Goal: Information Seeking & Learning: Find specific fact

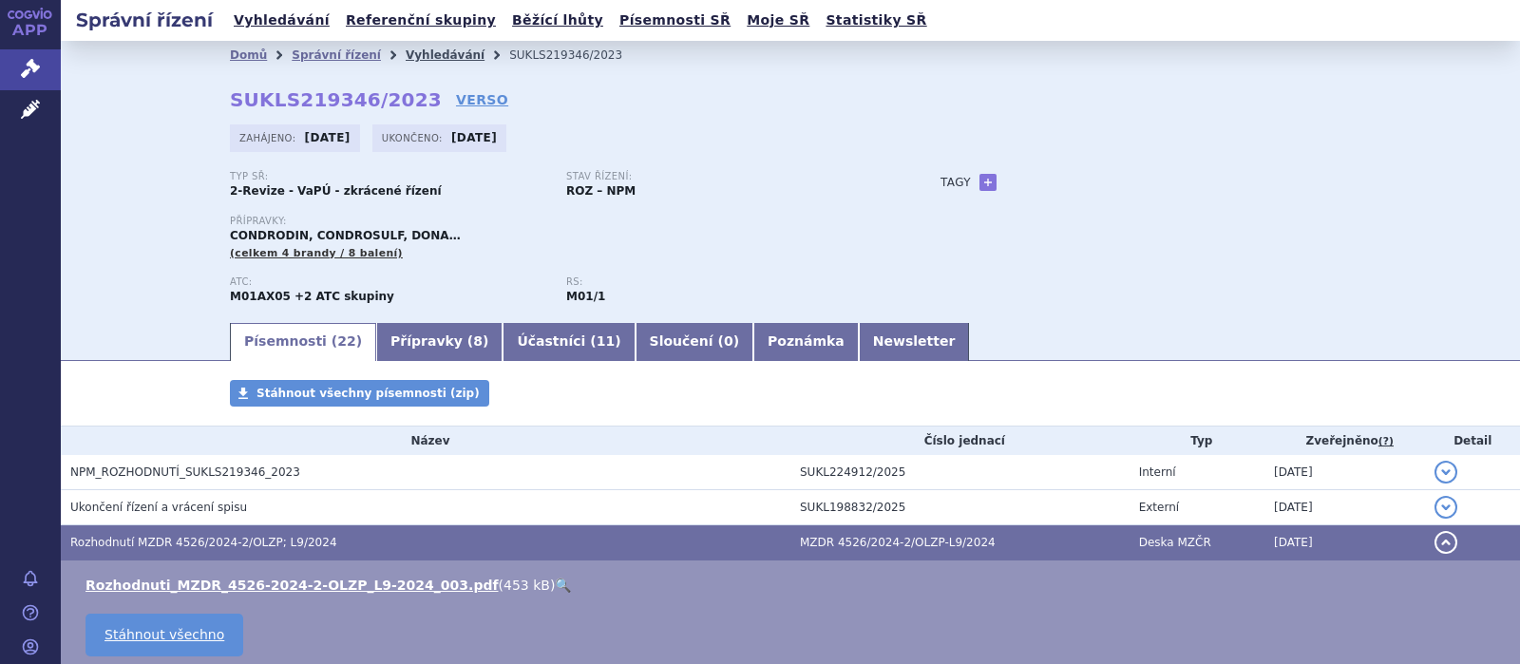
click at [406, 50] on link "Vyhledávání" at bounding box center [445, 54] width 79 height 13
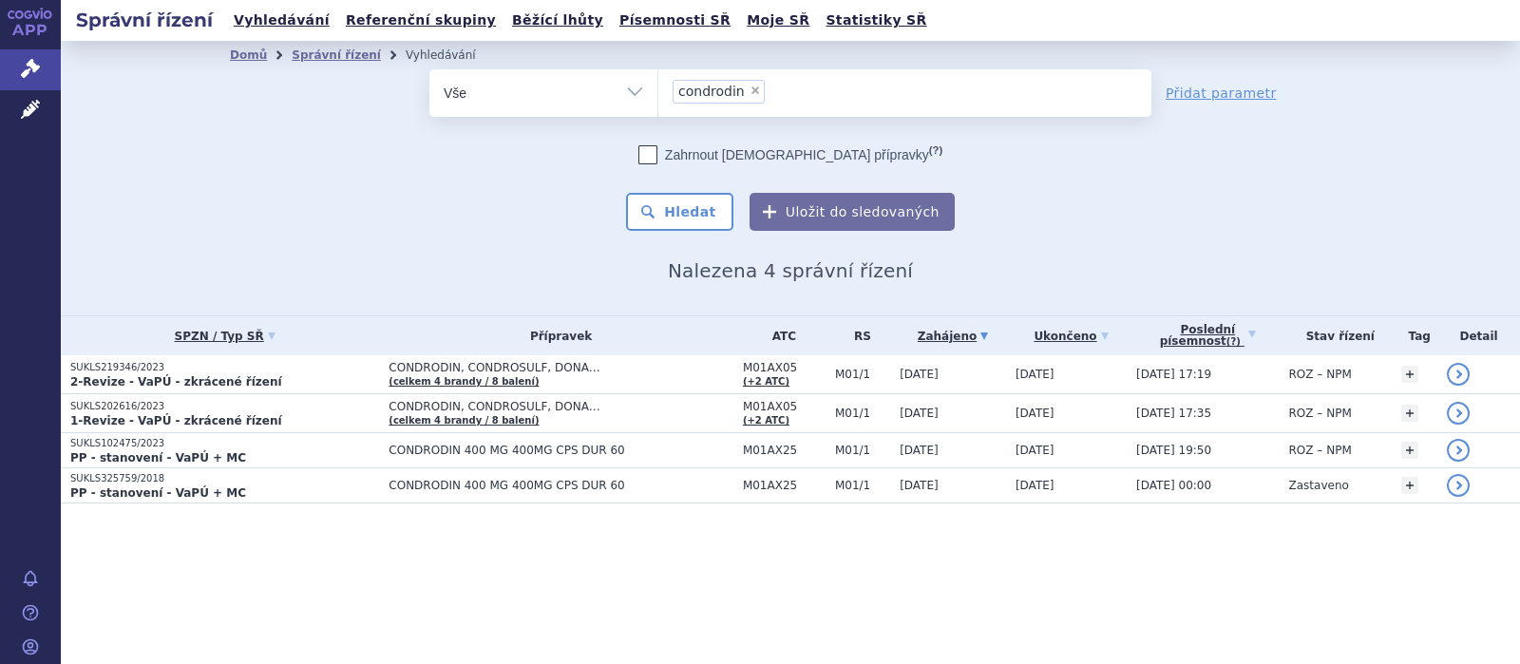
click at [749, 87] on span "×" at bounding box center [754, 90] width 11 height 11
click at [658, 87] on select "condrodin" at bounding box center [657, 91] width 1 height 47
select select
select select "SUKLS293950/2021"
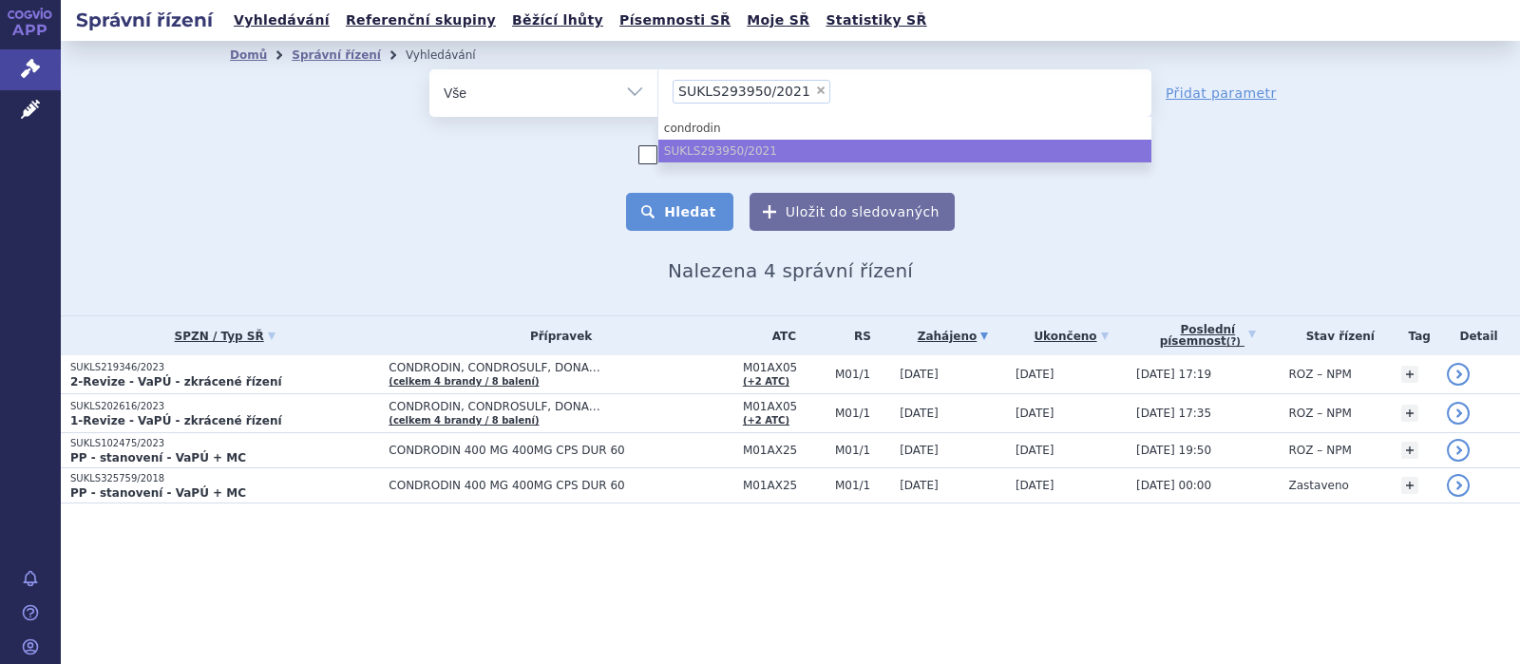
click at [672, 216] on button "Hledat" at bounding box center [679, 212] width 107 height 38
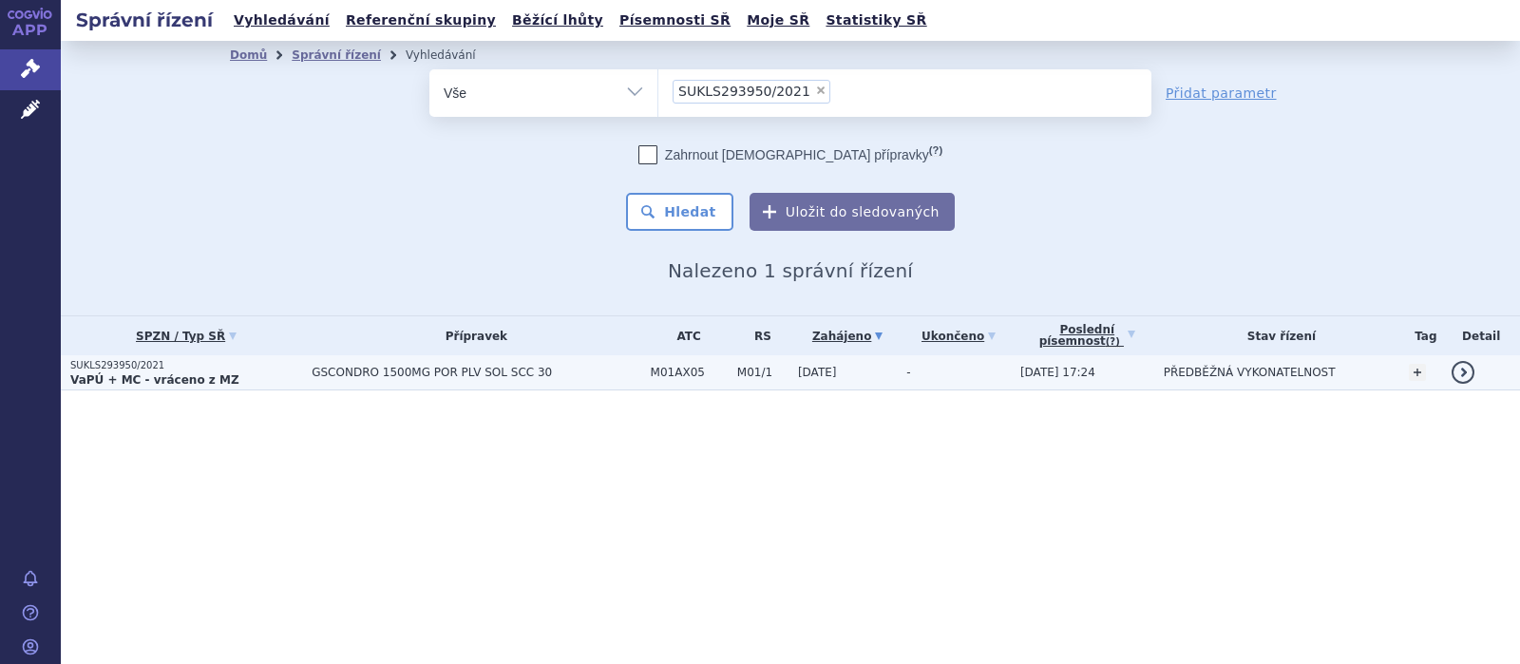
click at [458, 370] on span "GSCONDRO 1500MG POR PLV SOL SCC 30" at bounding box center [476, 372] width 329 height 13
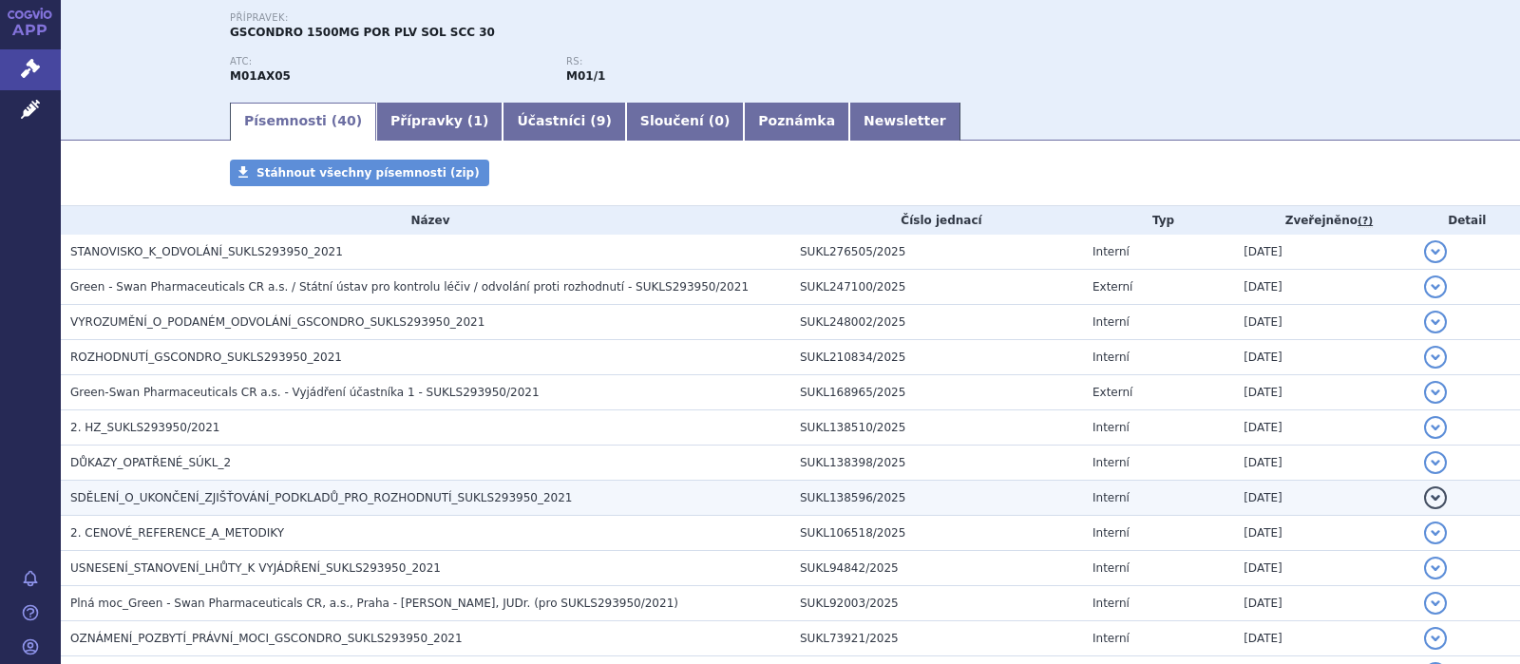
scroll to position [247, 0]
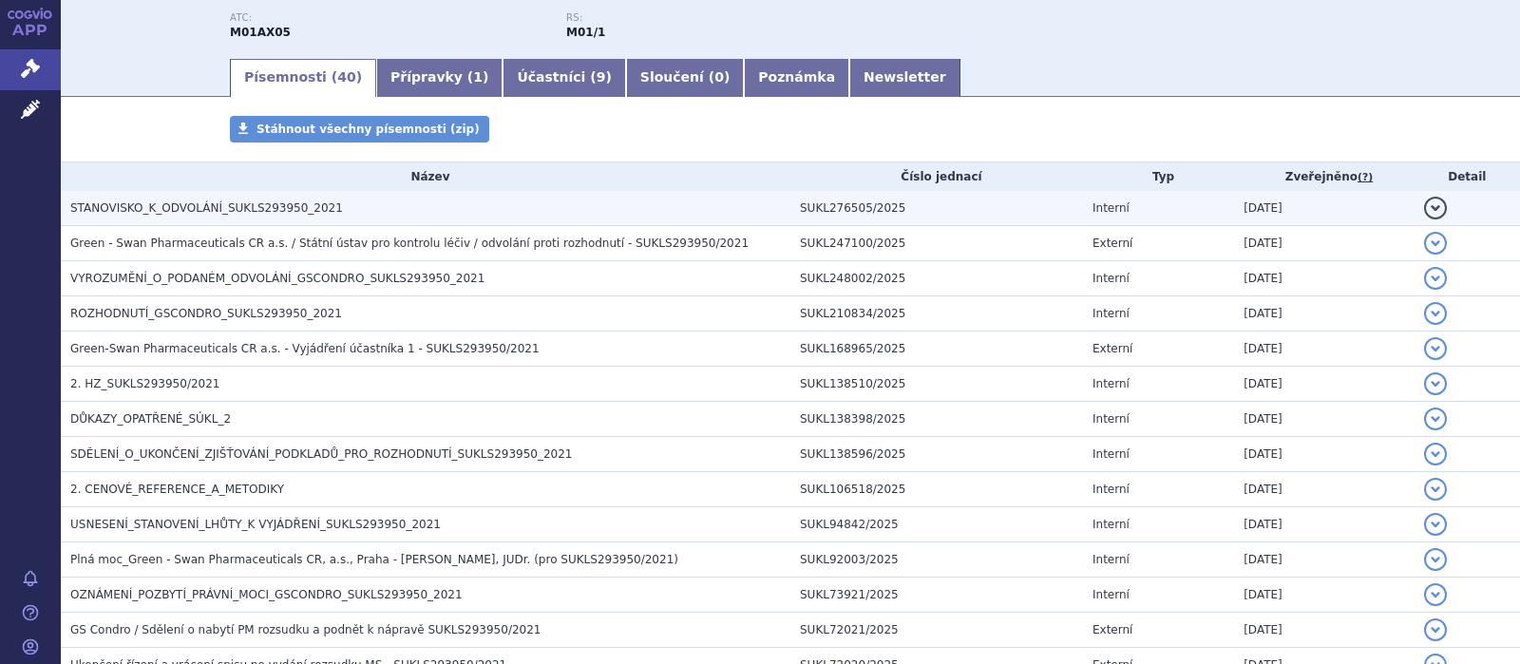
click at [261, 208] on span "STANOVISKO_K_ODVOLÁNÍ_SUKLS293950_2021" at bounding box center [206, 207] width 273 height 13
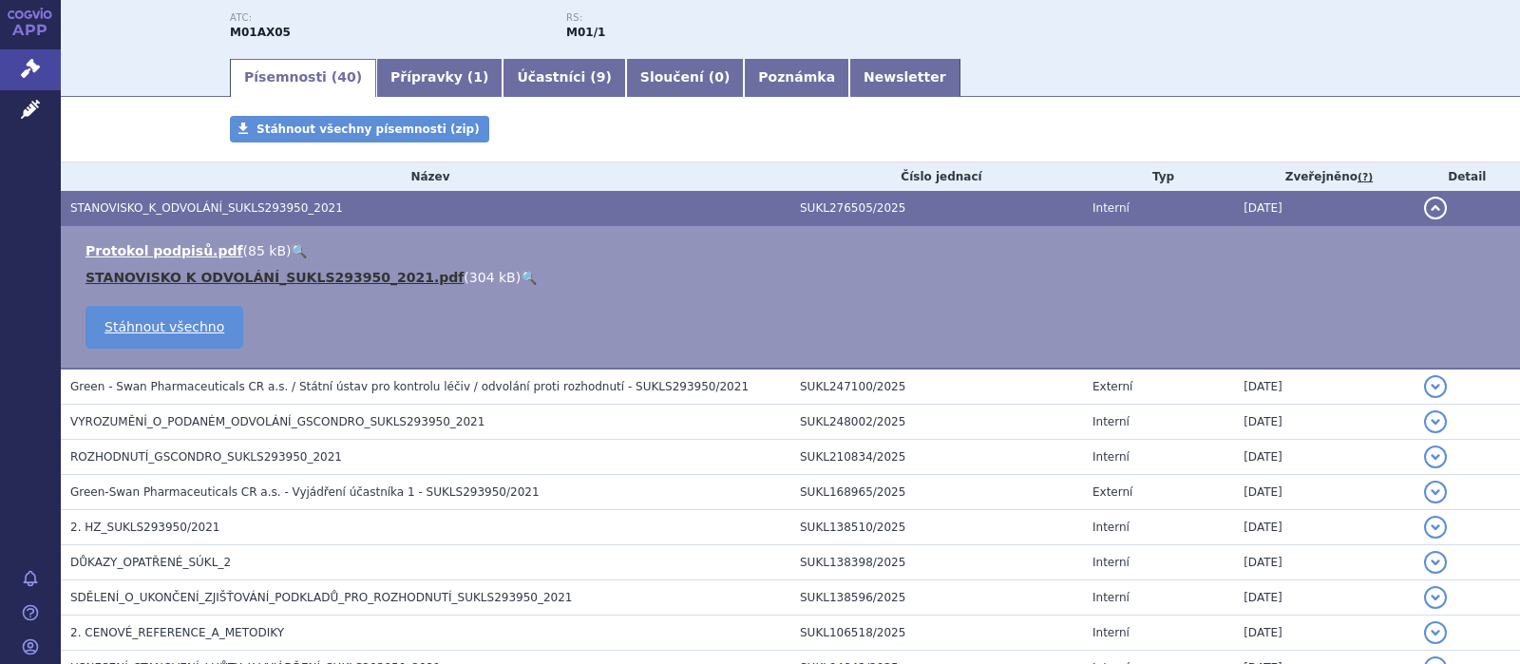
click at [260, 279] on link "STANOVISKO K ODVOLÁNÍ_SUKLS293950_2021.pdf" at bounding box center [274, 277] width 378 height 15
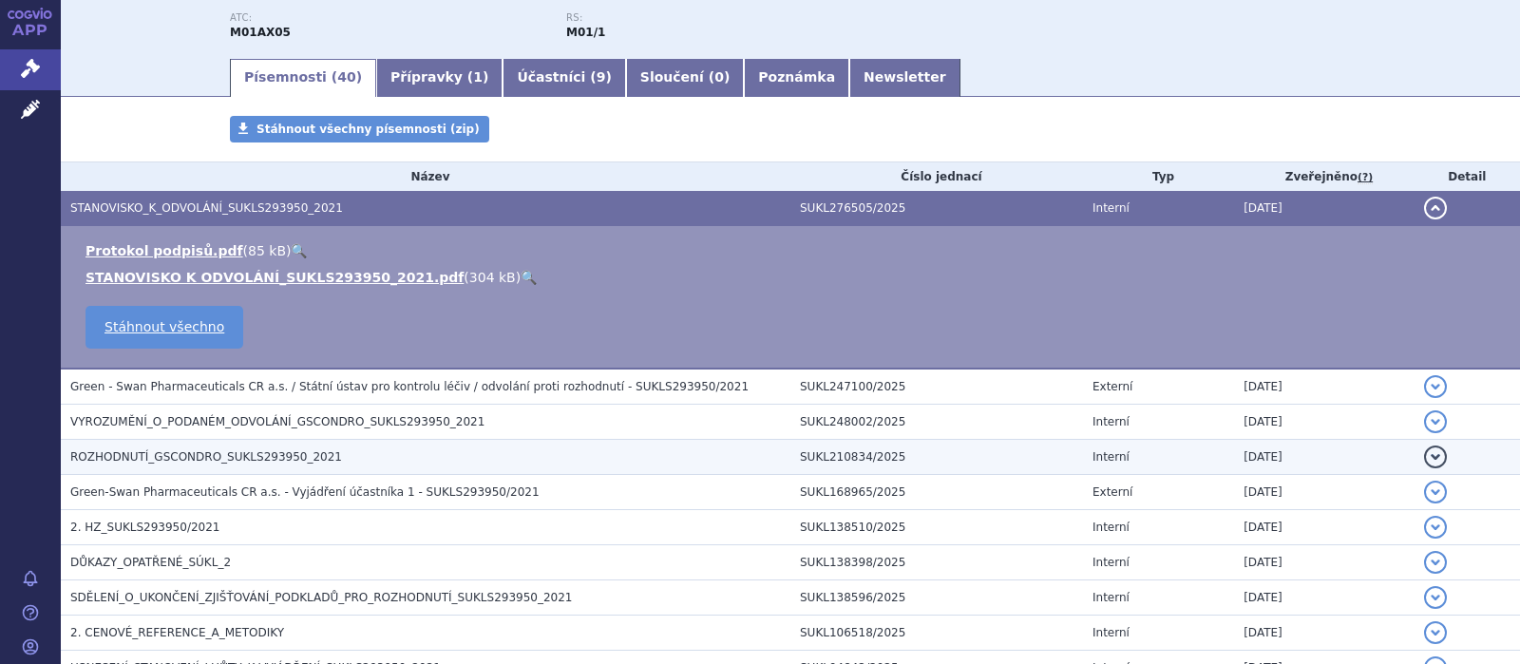
scroll to position [0, 0]
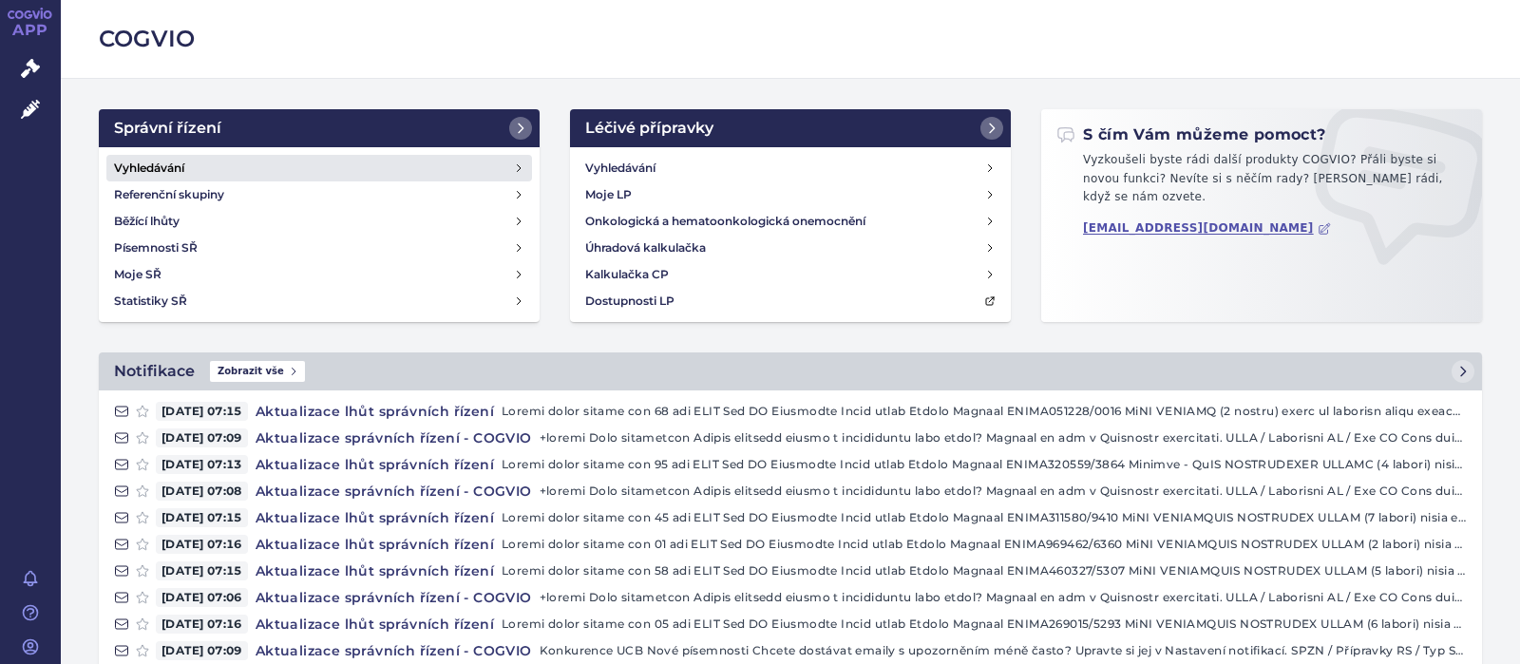
click at [156, 164] on h4 "Vyhledávání" at bounding box center [149, 168] width 70 height 19
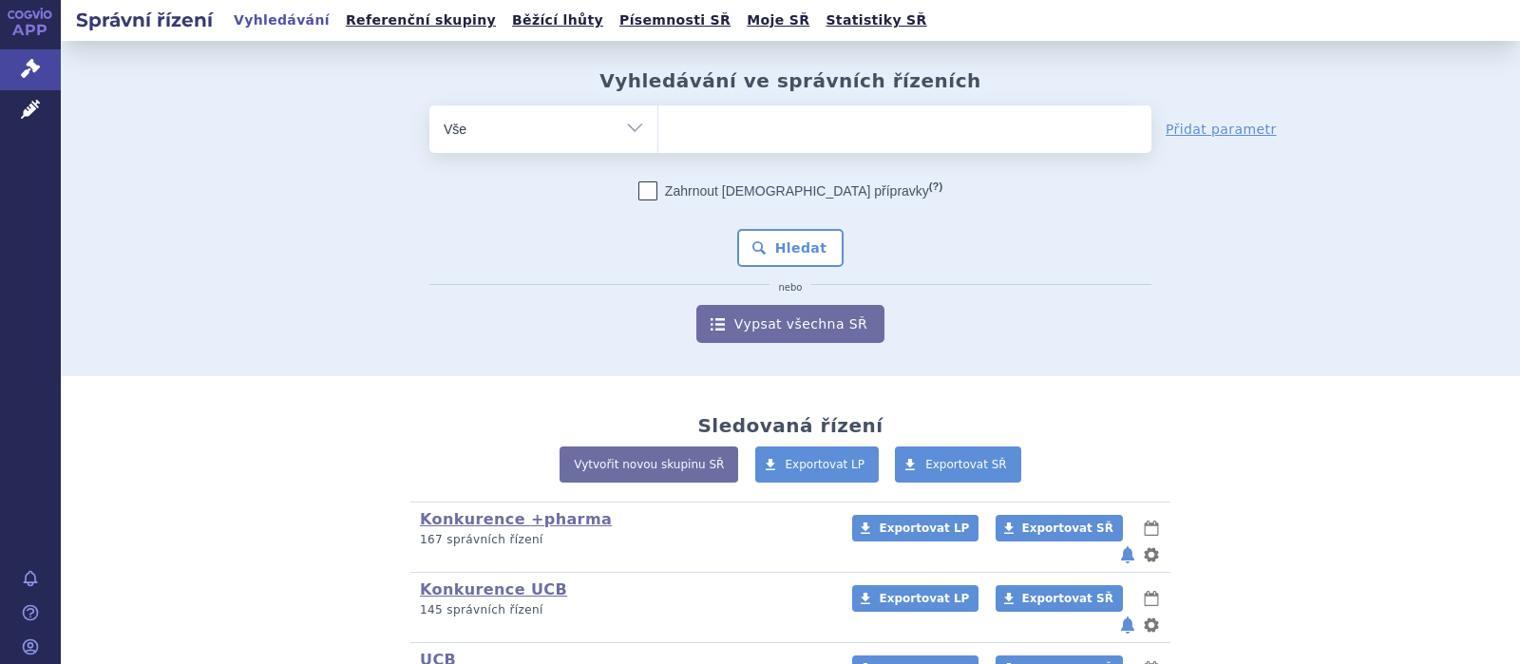
click at [779, 126] on ul at bounding box center [904, 125] width 493 height 40
click at [658, 126] on select at bounding box center [657, 127] width 1 height 47
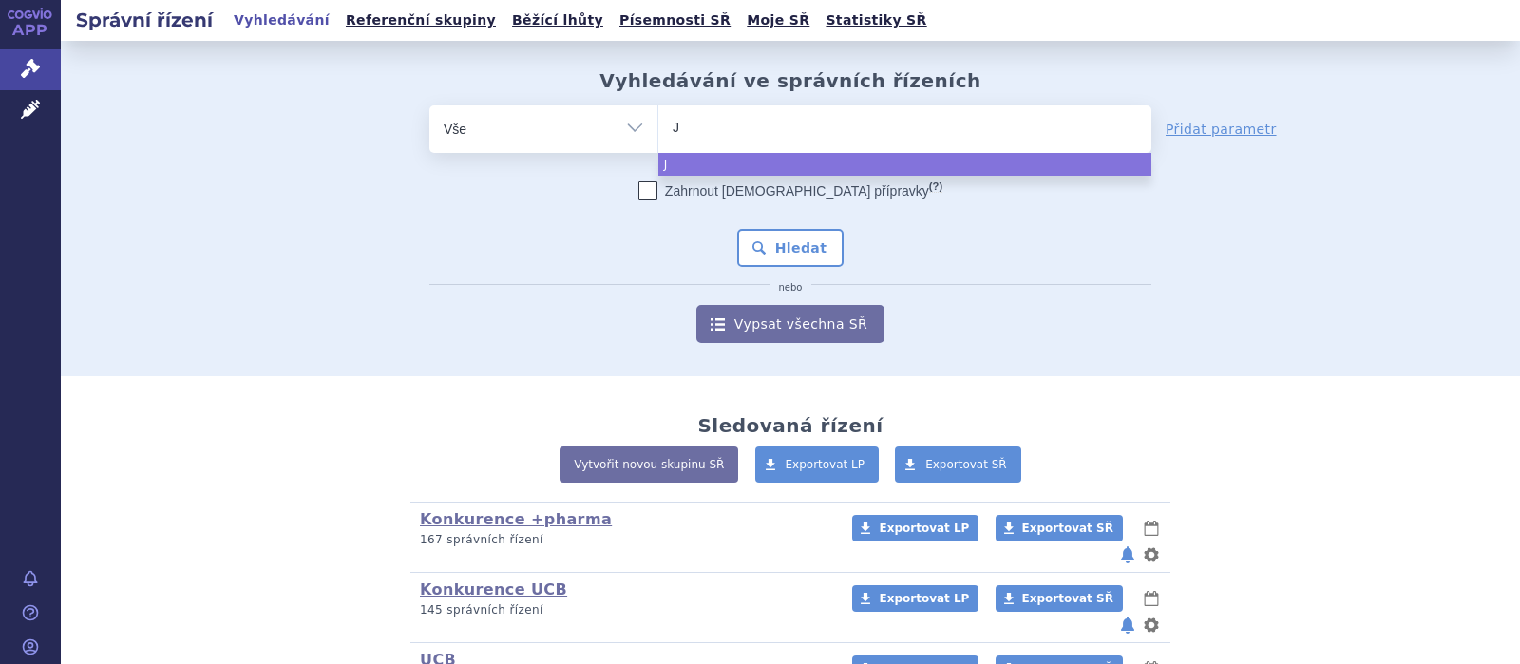
type input "J0"
type input "J01"
type input "J01C"
type input "J01CR"
type input "J01CR0"
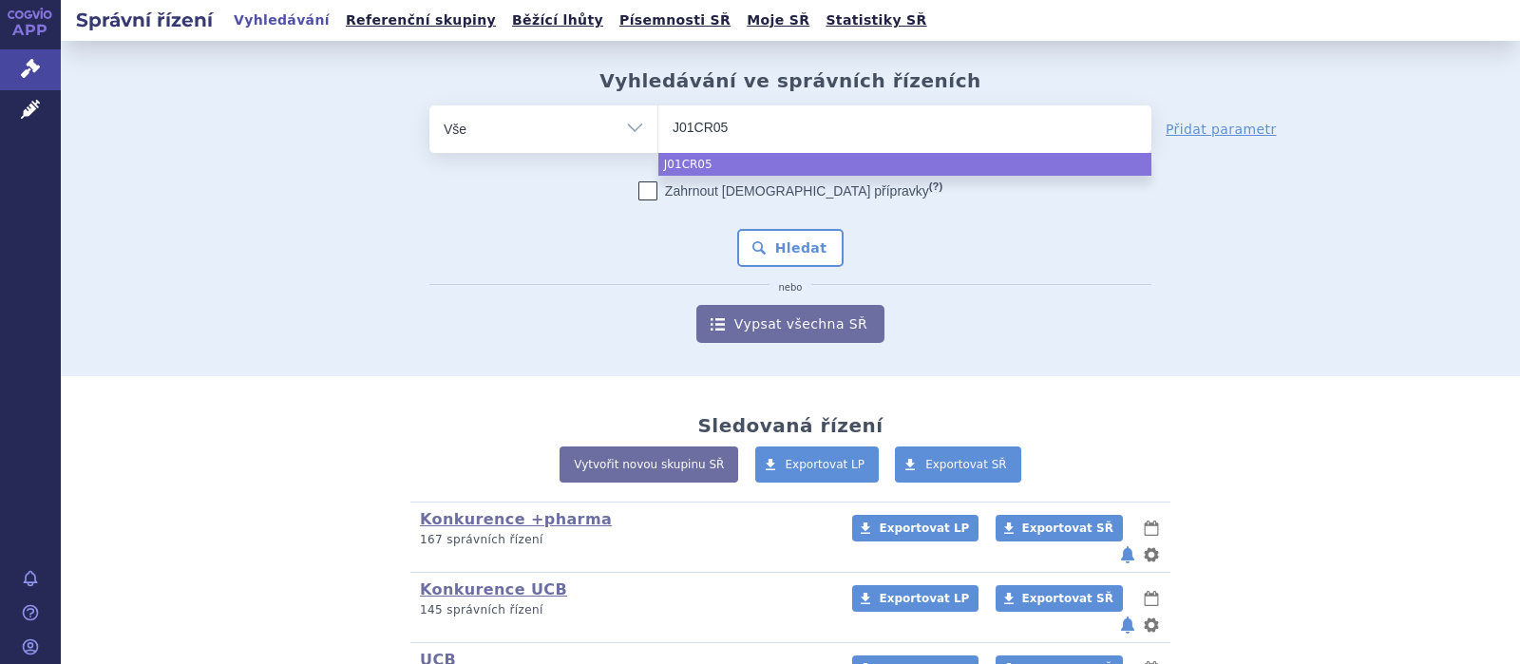
select select "J01CR05"
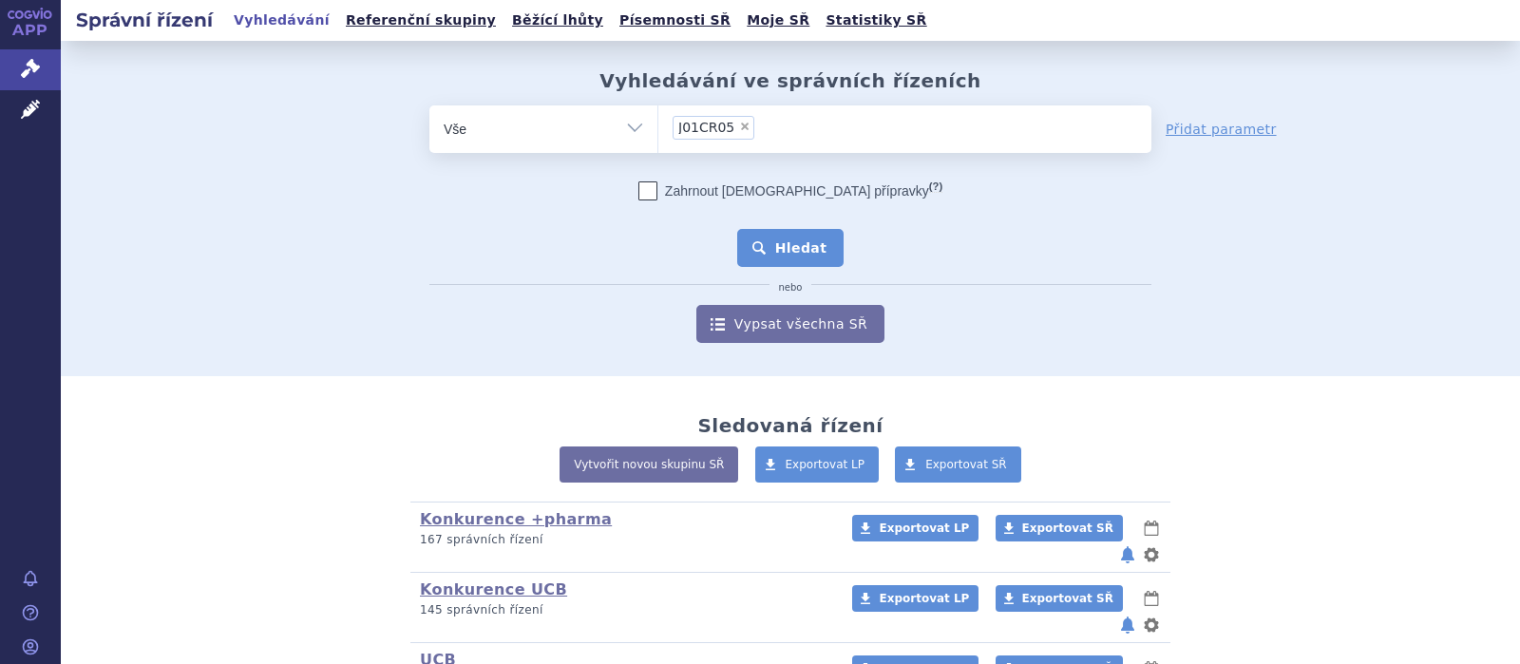
click at [794, 256] on button "Hledat" at bounding box center [790, 248] width 107 height 38
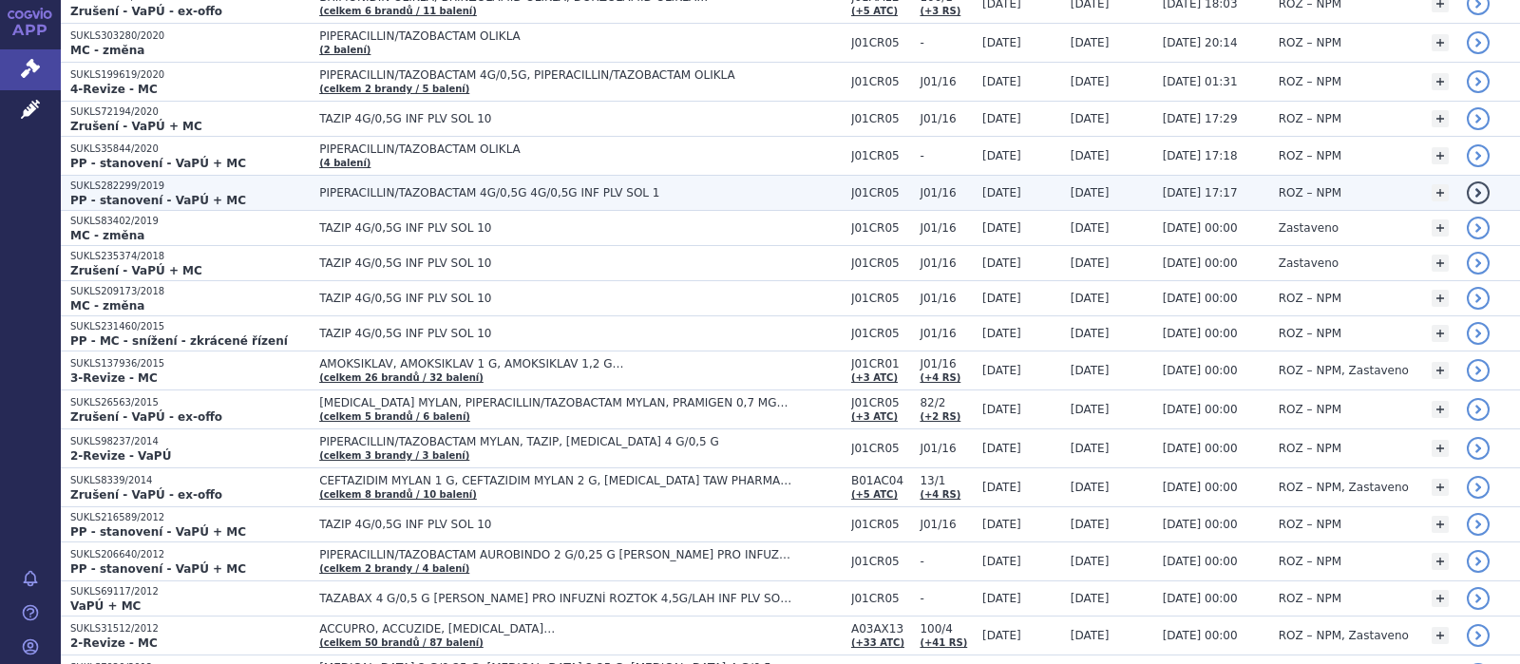
scroll to position [494, 0]
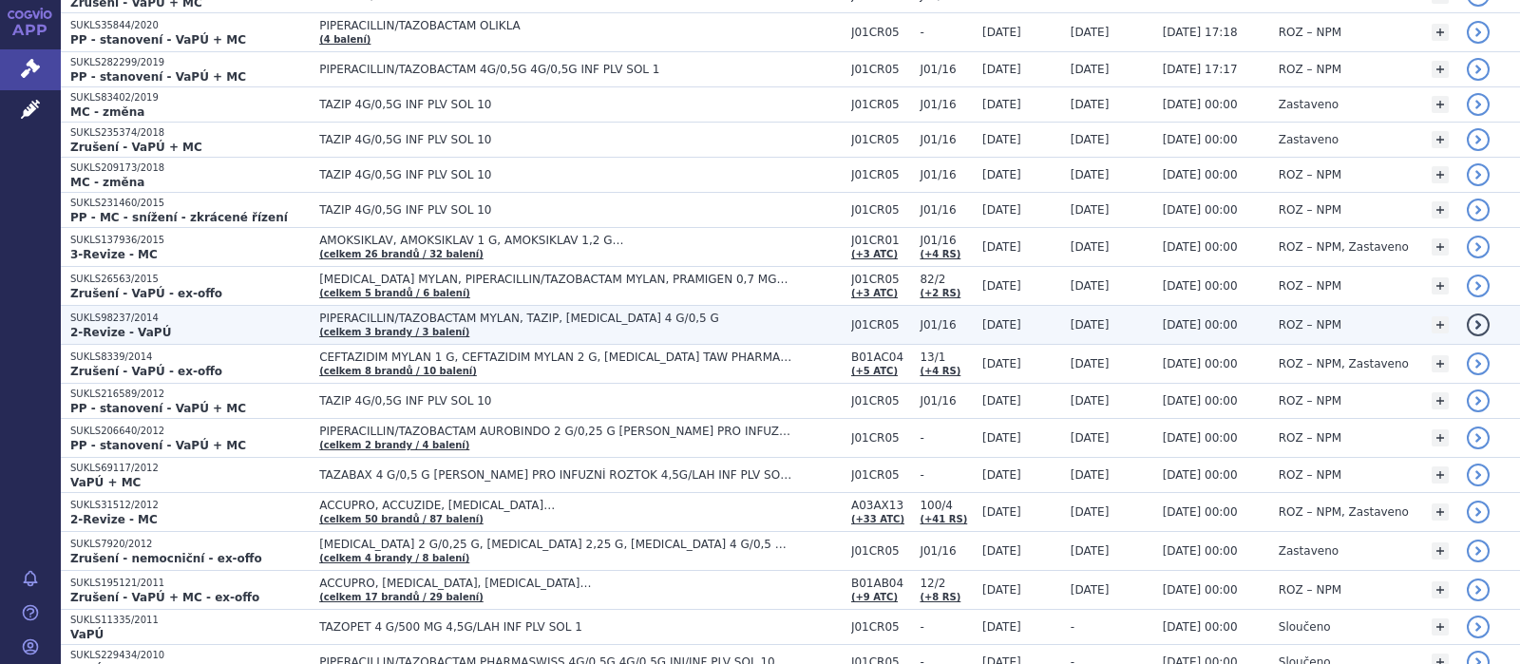
click at [390, 313] on span "PIPERACILLIN/TAZOBACTAM MYLAN, TAZIP, TAZOCIN 4 G/0,5 G" at bounding box center [556, 318] width 475 height 13
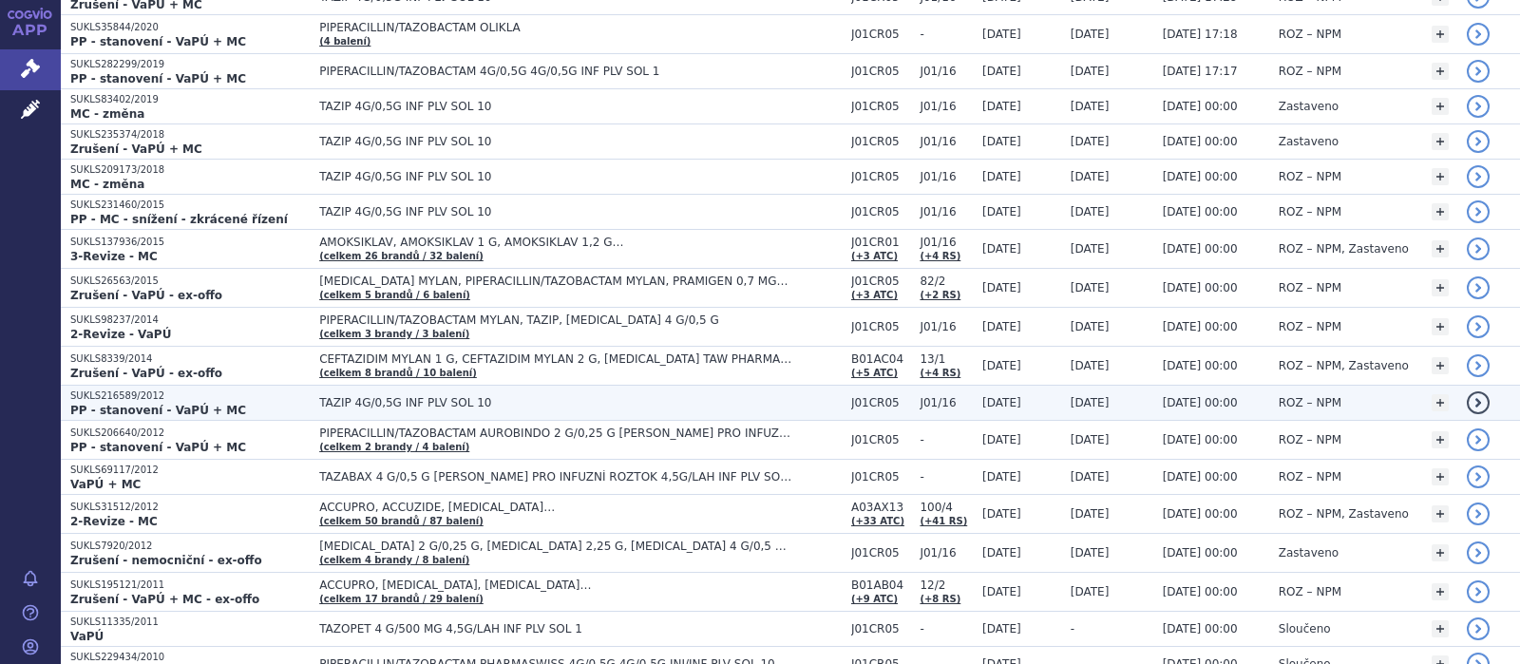
scroll to position [494, 0]
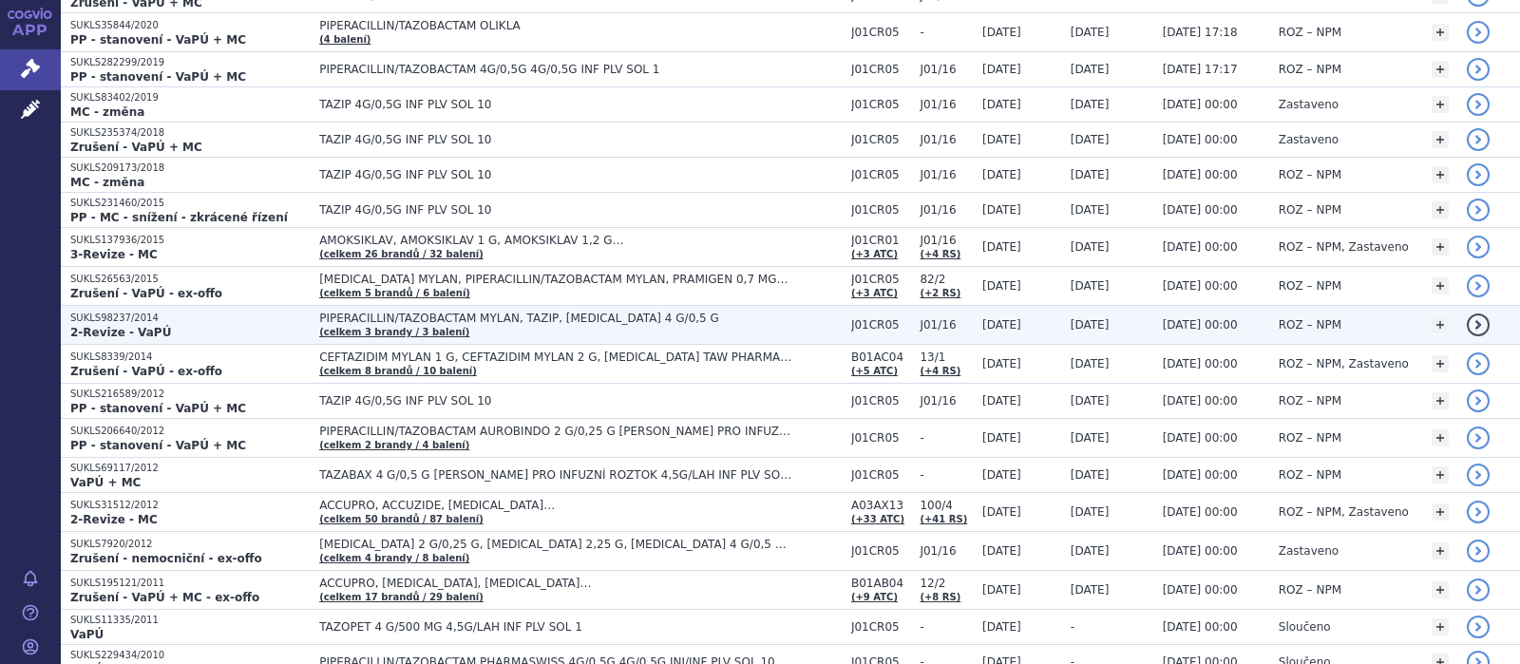
click at [343, 320] on span "PIPERACILLIN/TAZOBACTAM MYLAN, TAZIP, TAZOCIN 4 G/0,5 G" at bounding box center [556, 318] width 475 height 13
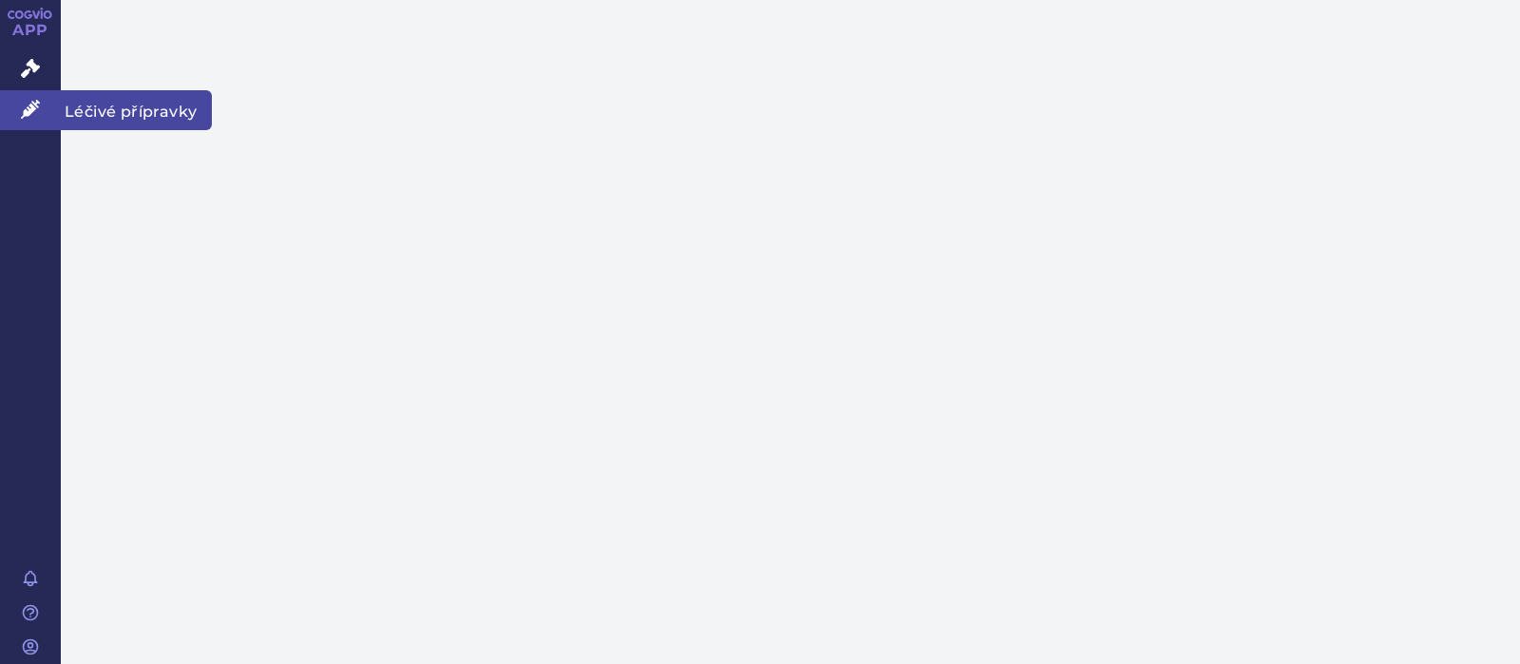
click at [26, 104] on icon at bounding box center [30, 109] width 19 height 19
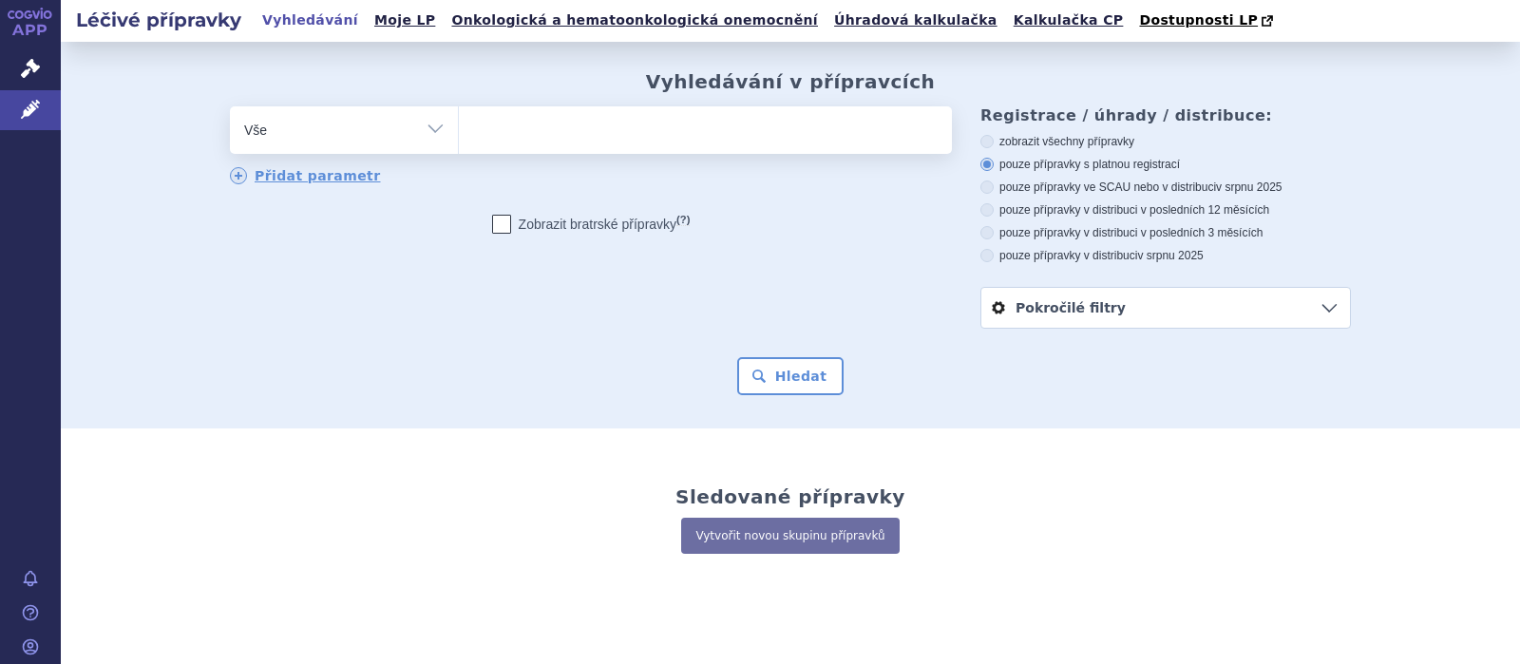
click at [989, 212] on icon at bounding box center [986, 209] width 13 height 13
click at [989, 212] on input "pouze přípravky v distribuci v posledních 12 měsících" at bounding box center [988, 212] width 12 height 12
radio input "true"
click at [557, 131] on ul at bounding box center [705, 126] width 493 height 40
click at [459, 131] on select at bounding box center [458, 128] width 1 height 47
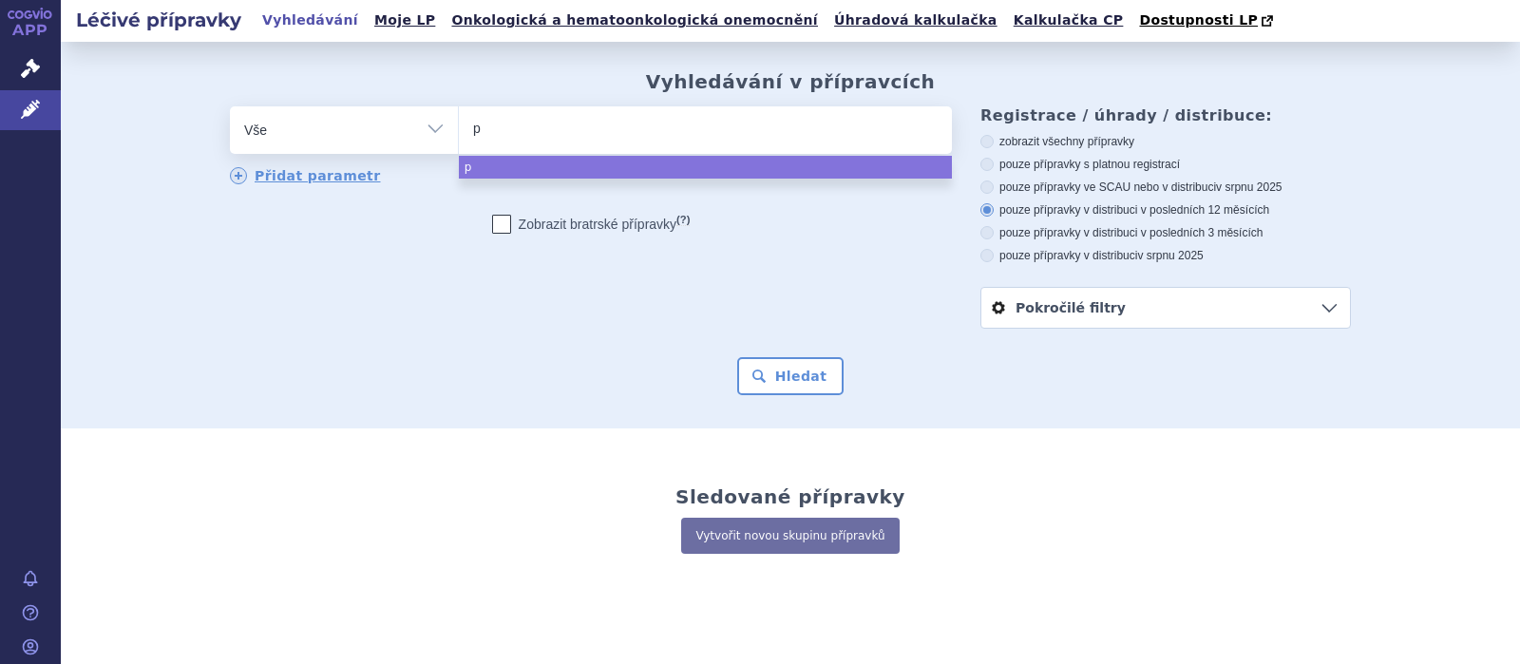
type input "pi"
type input "pir"
type input "pi"
type input "pipe"
type input "pip"
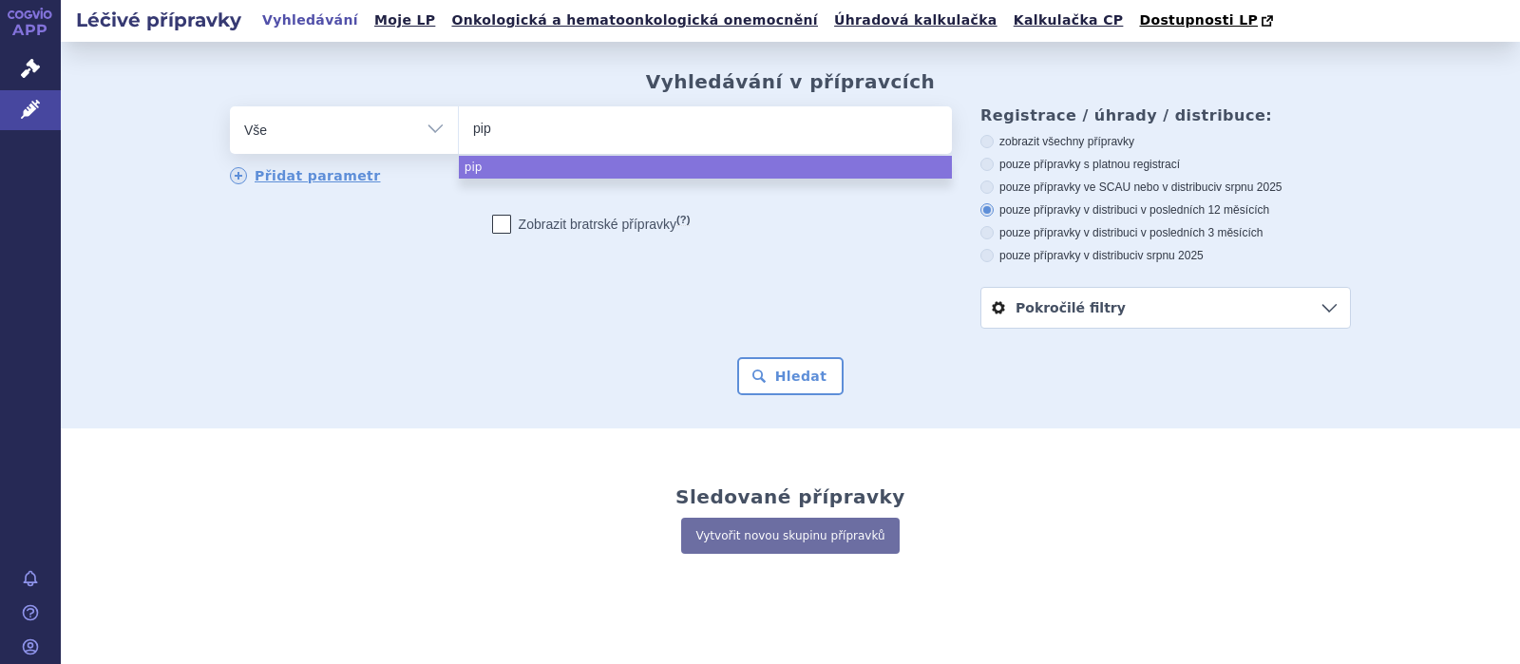
type input "pi"
type input "p"
type input "J0"
type input "J01"
type input "J01C"
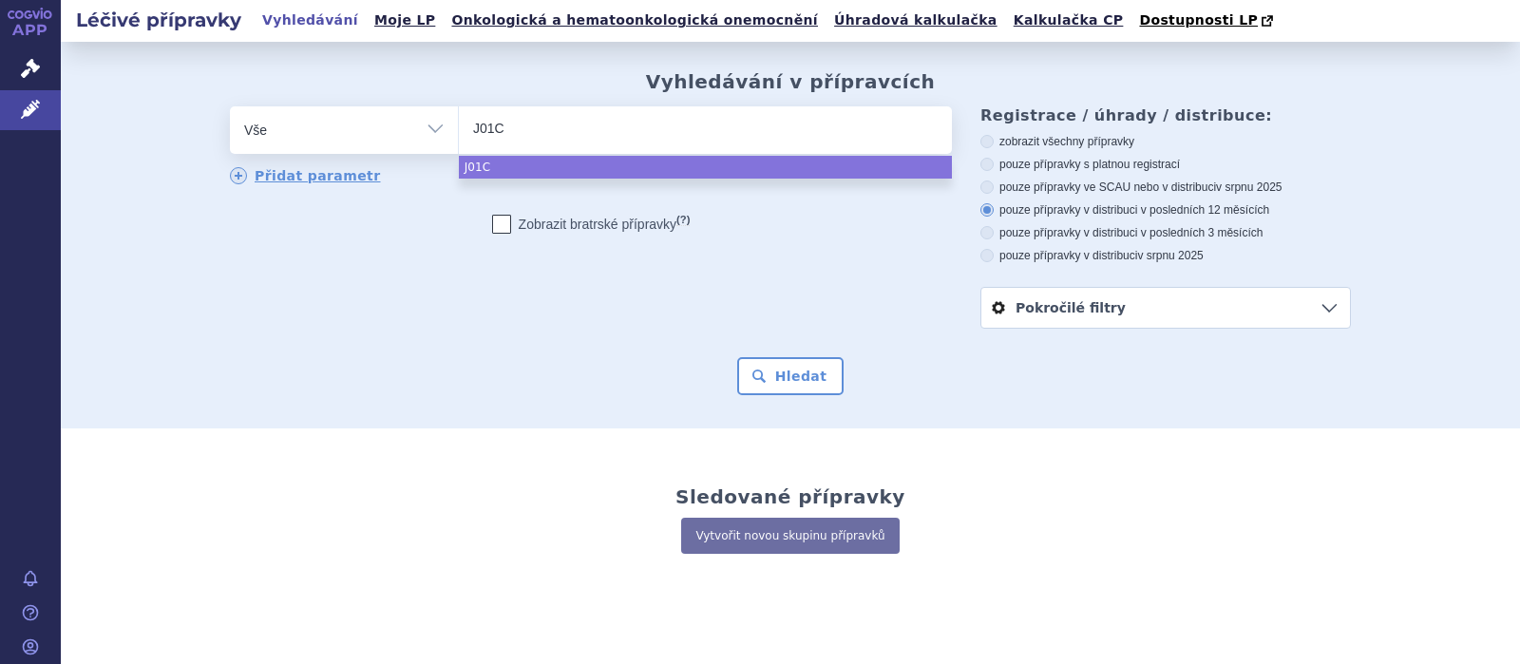
type input "J01CR"
type input "J01CR0"
type input "J01CR05"
select select "J01CR05"
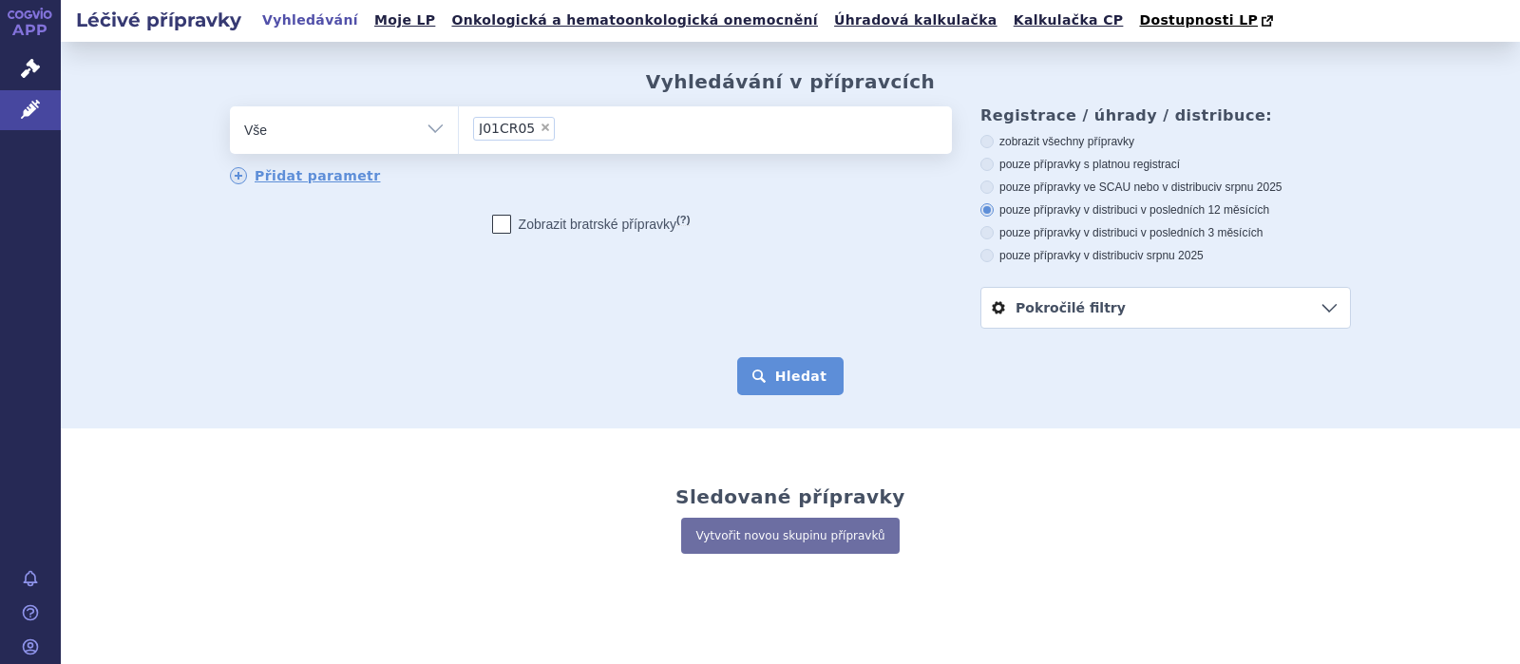
click at [796, 379] on button "Hledat" at bounding box center [790, 376] width 107 height 38
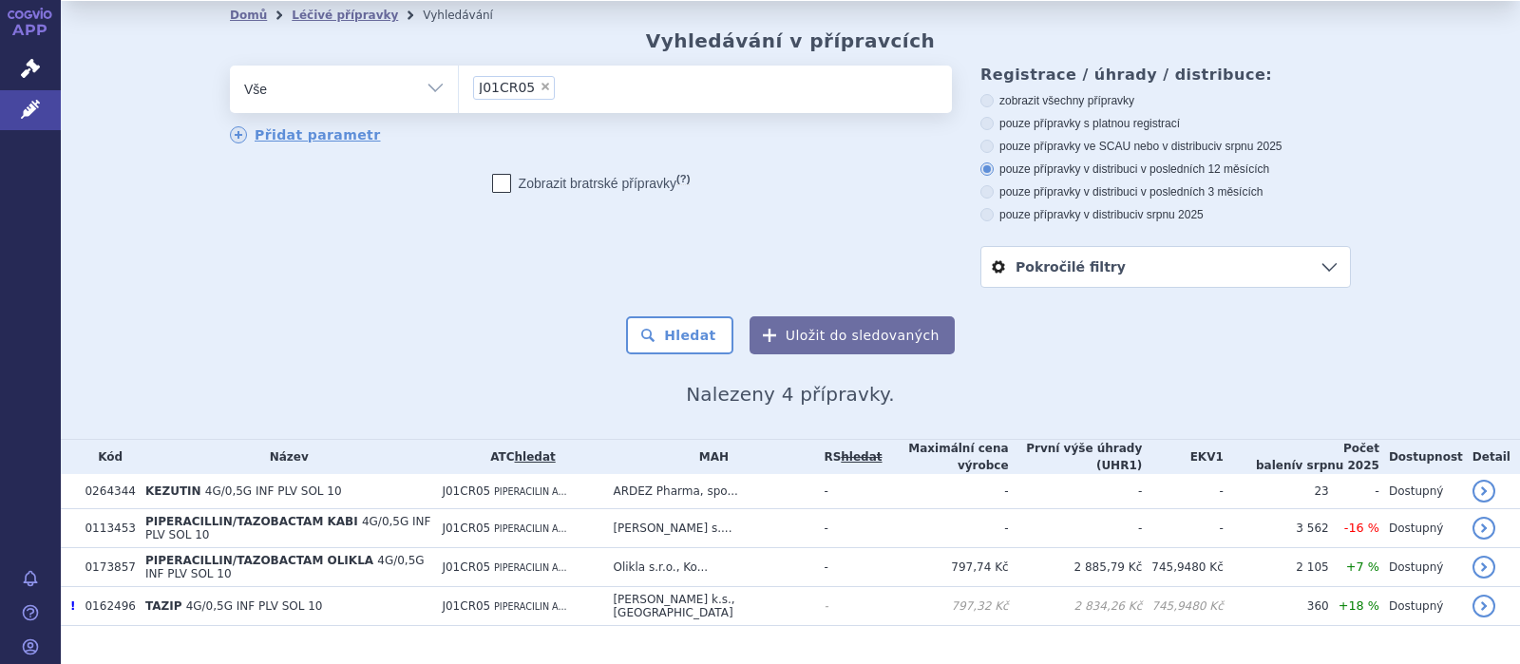
scroll to position [62, 0]
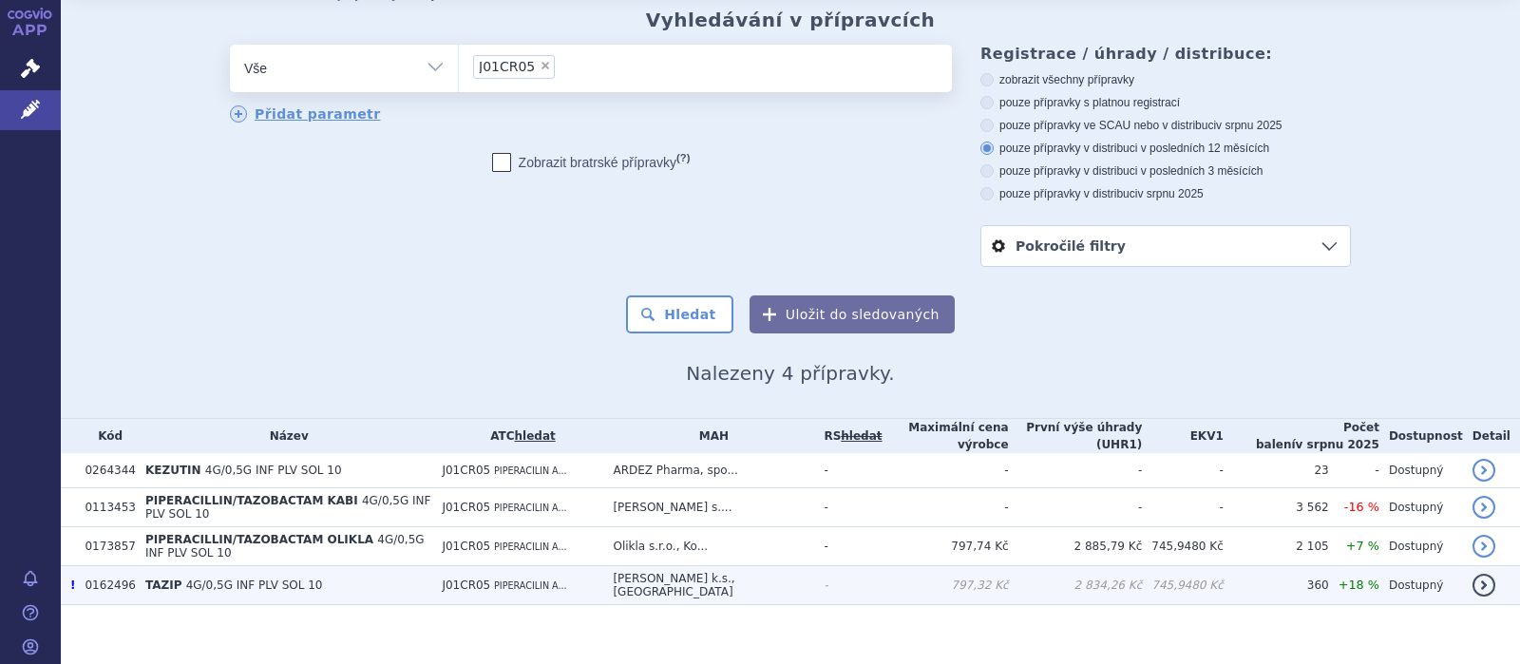
click at [74, 578] on span "!" at bounding box center [72, 584] width 5 height 13
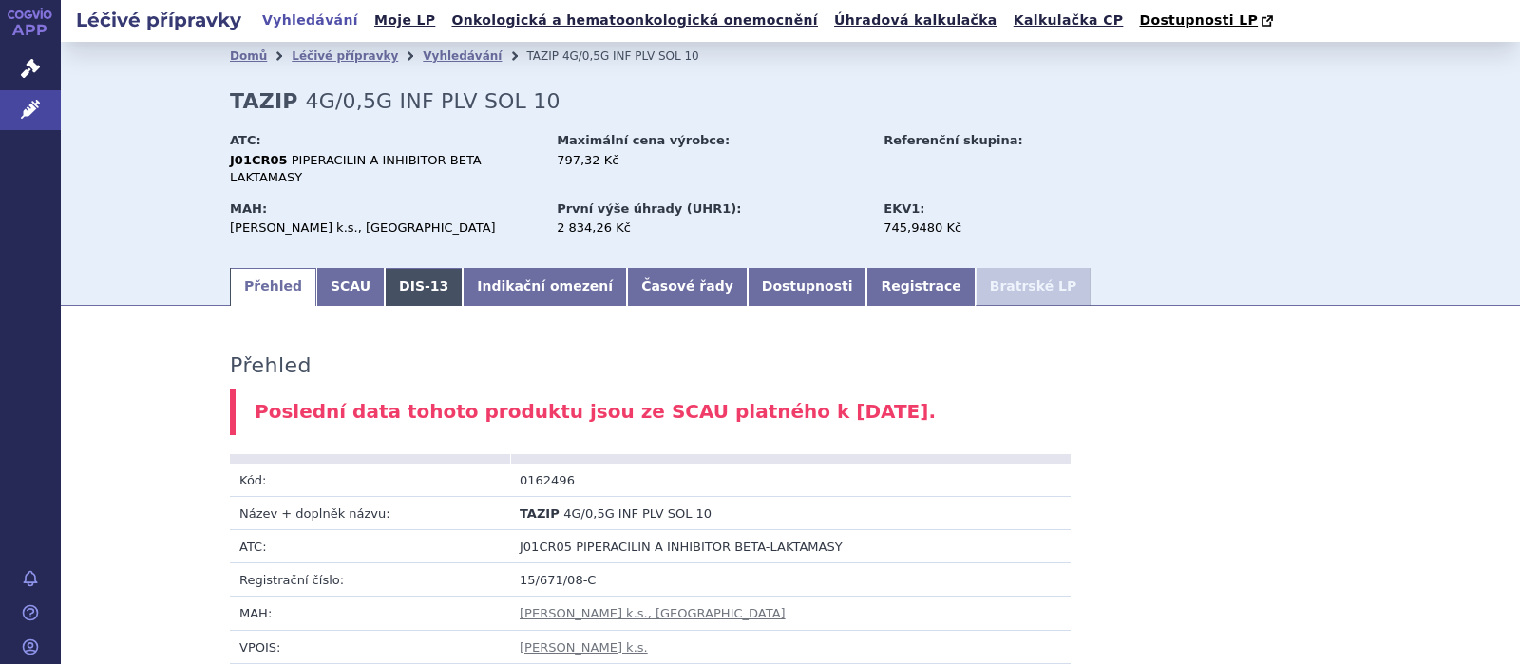
click at [411, 268] on link "DIS-13" at bounding box center [424, 287] width 78 height 38
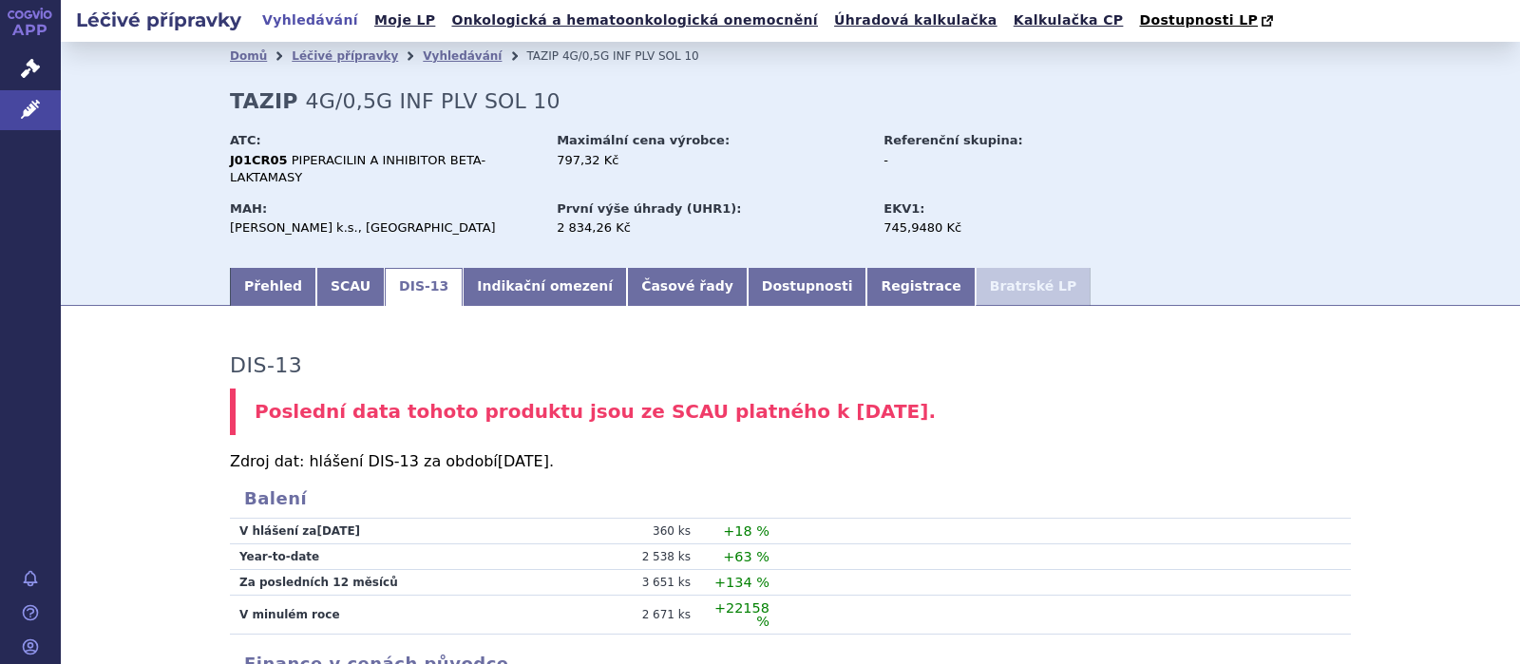
scroll to position [247, 0]
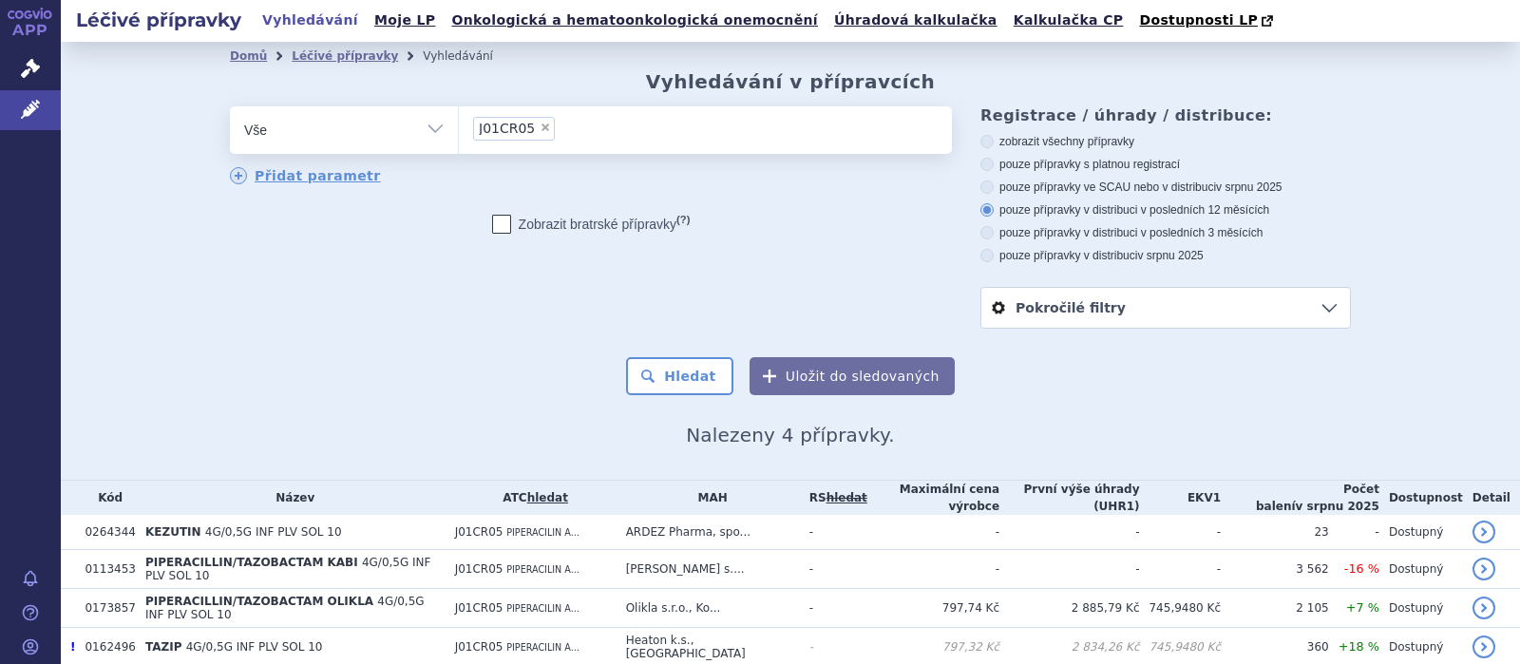
scroll to position [62, 0]
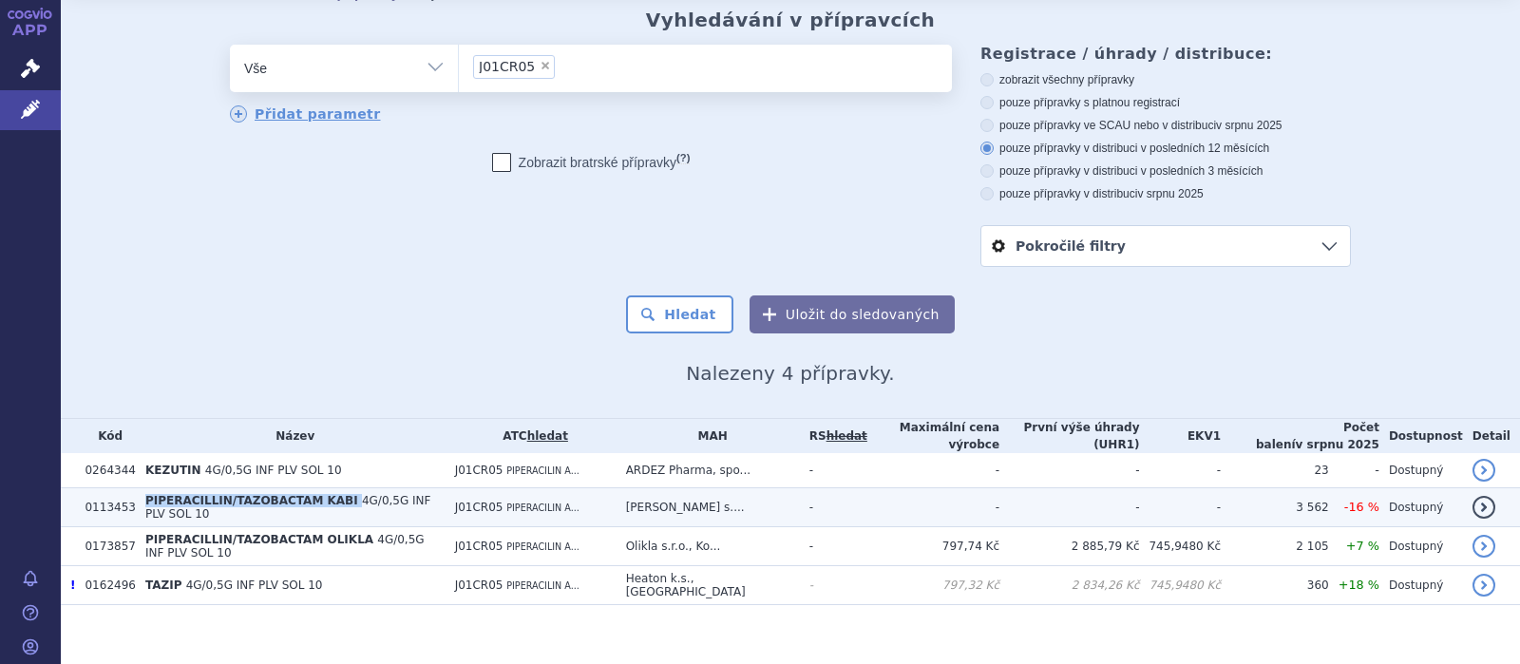
drag, startPoint x: 330, startPoint y: 504, endPoint x: 136, endPoint y: 502, distance: 193.8
click at [136, 502] on td "PIPERACILLIN/TAZOBACTAM KABI 4G/0,5G INF PLV SOL 10" at bounding box center [291, 507] width 310 height 39
copy td "PIPERACILLIN/TAZOBACTAM KABI"
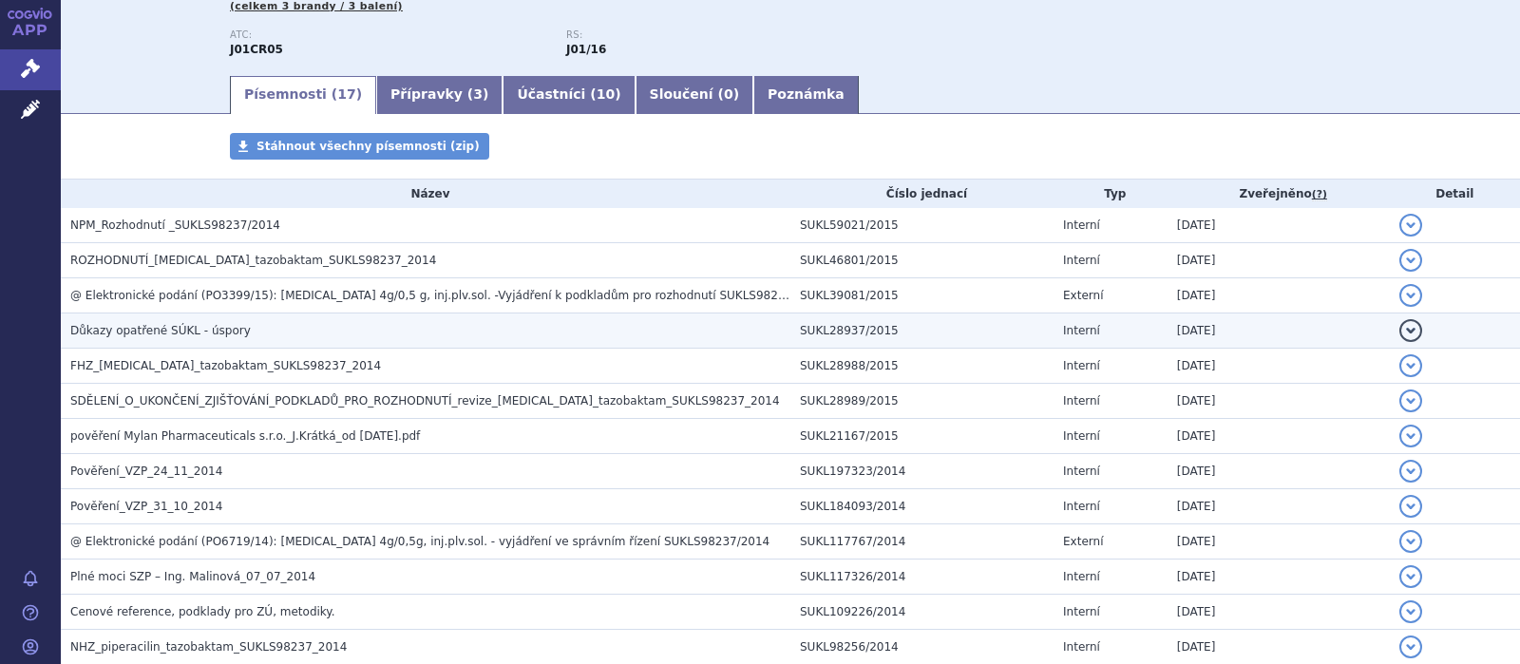
scroll to position [370, 0]
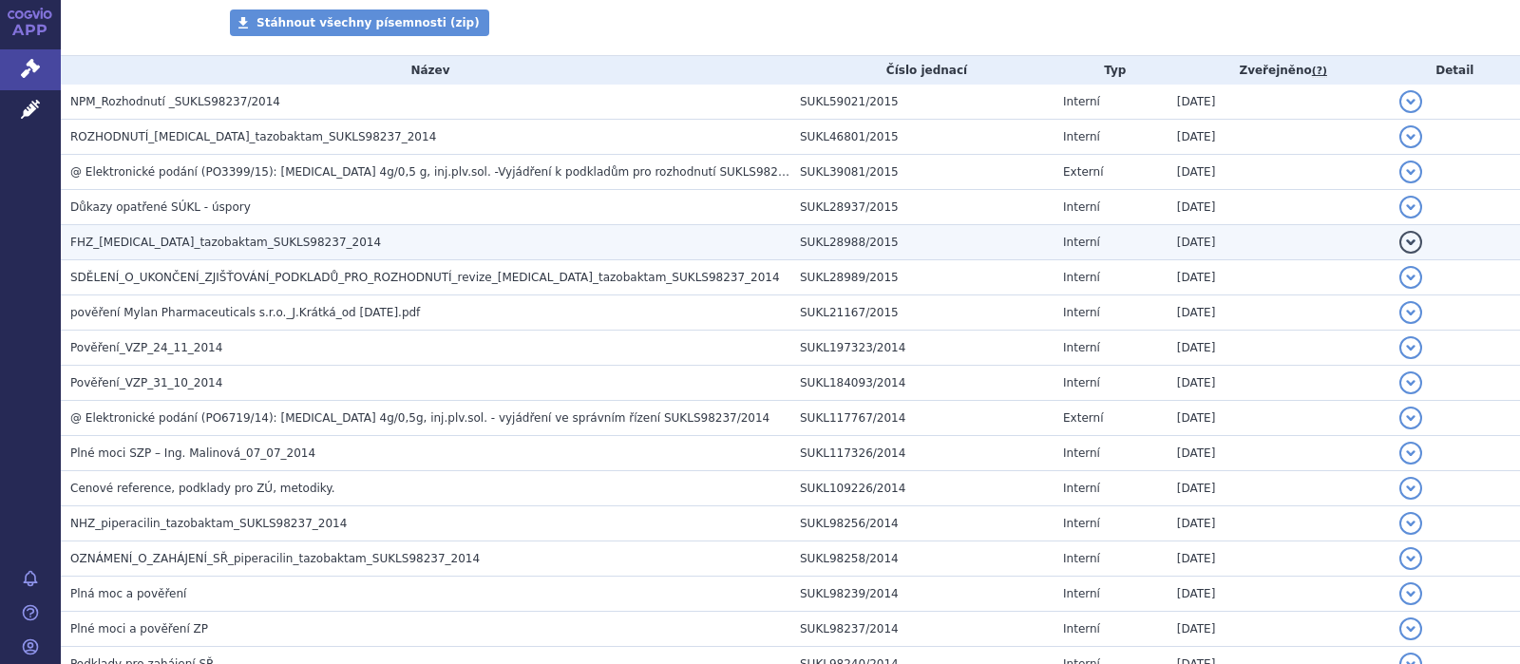
click at [215, 243] on span "FHZ_piperacillin_tazobaktam_SUKLS98237_2014" at bounding box center [225, 242] width 311 height 13
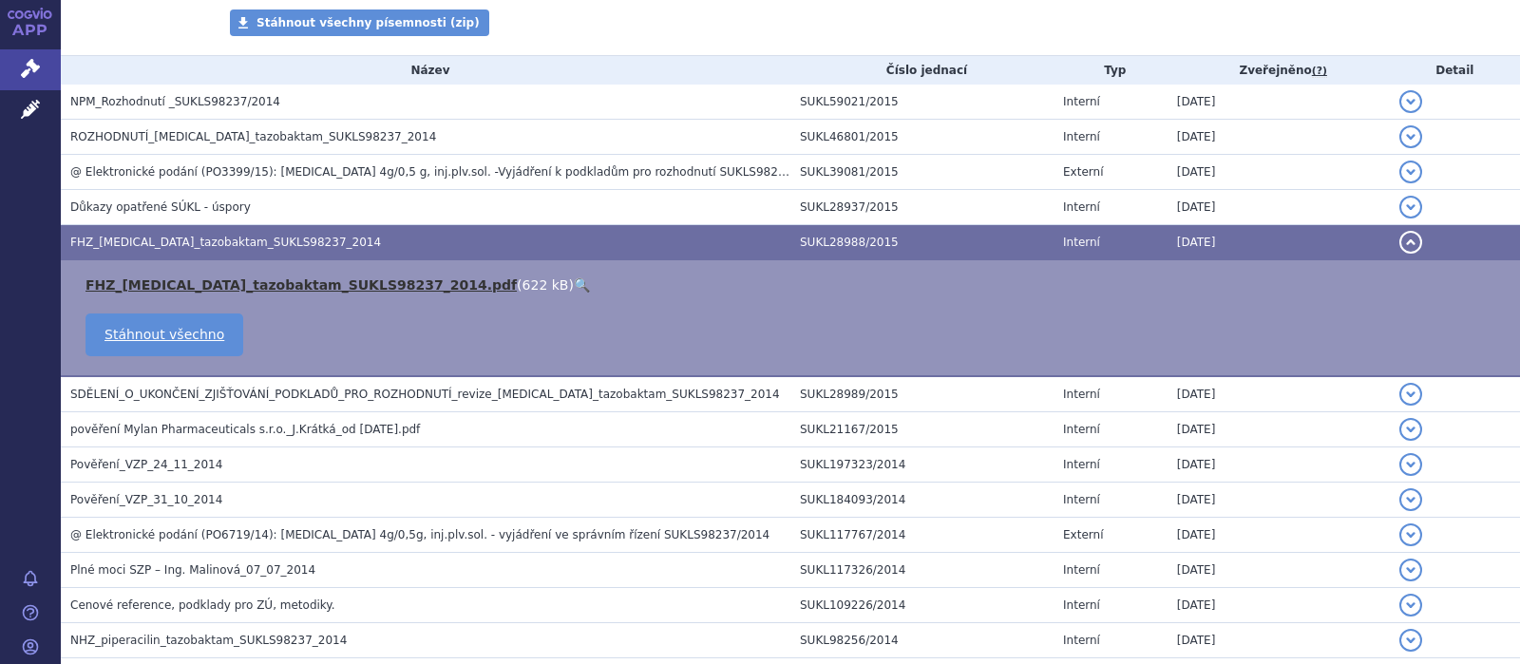
click at [249, 283] on link "FHZ_piperacillin_tazobaktam_SUKLS98237_2014.pdf" at bounding box center [300, 284] width 431 height 15
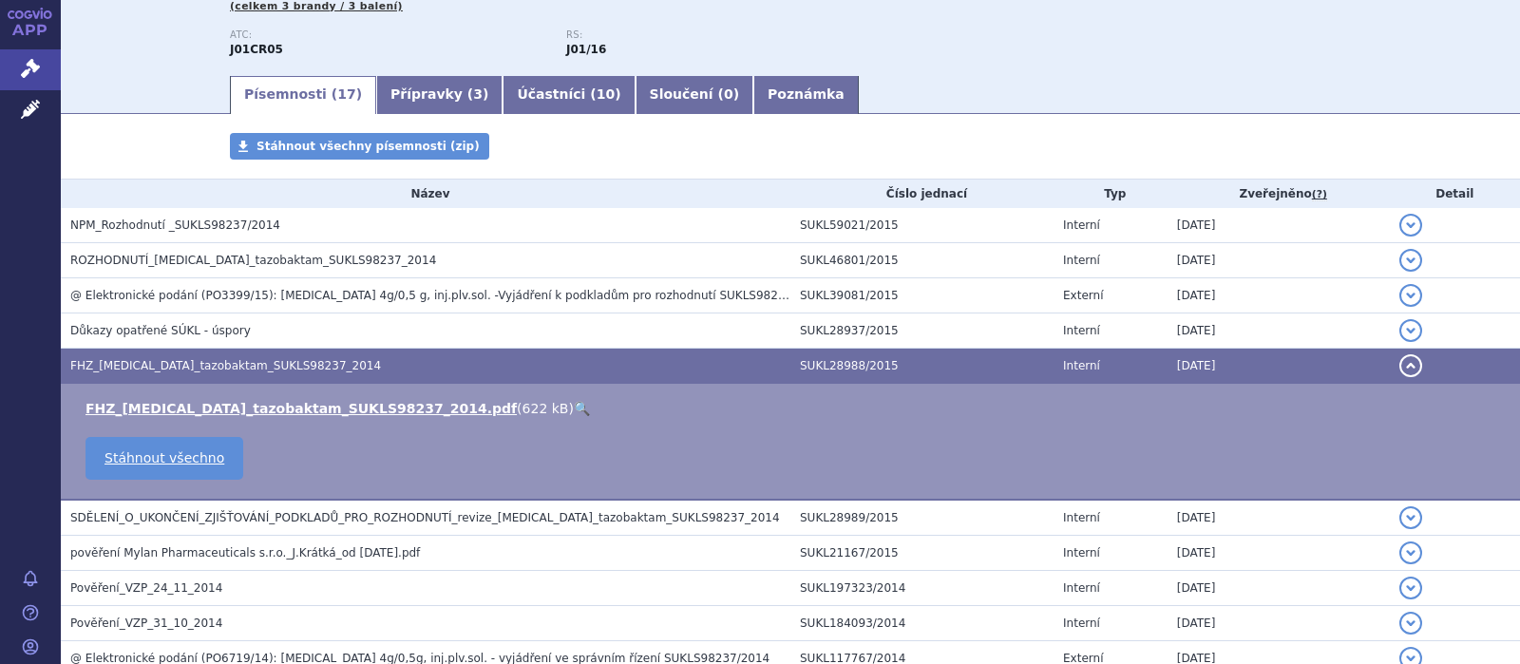
scroll to position [0, 0]
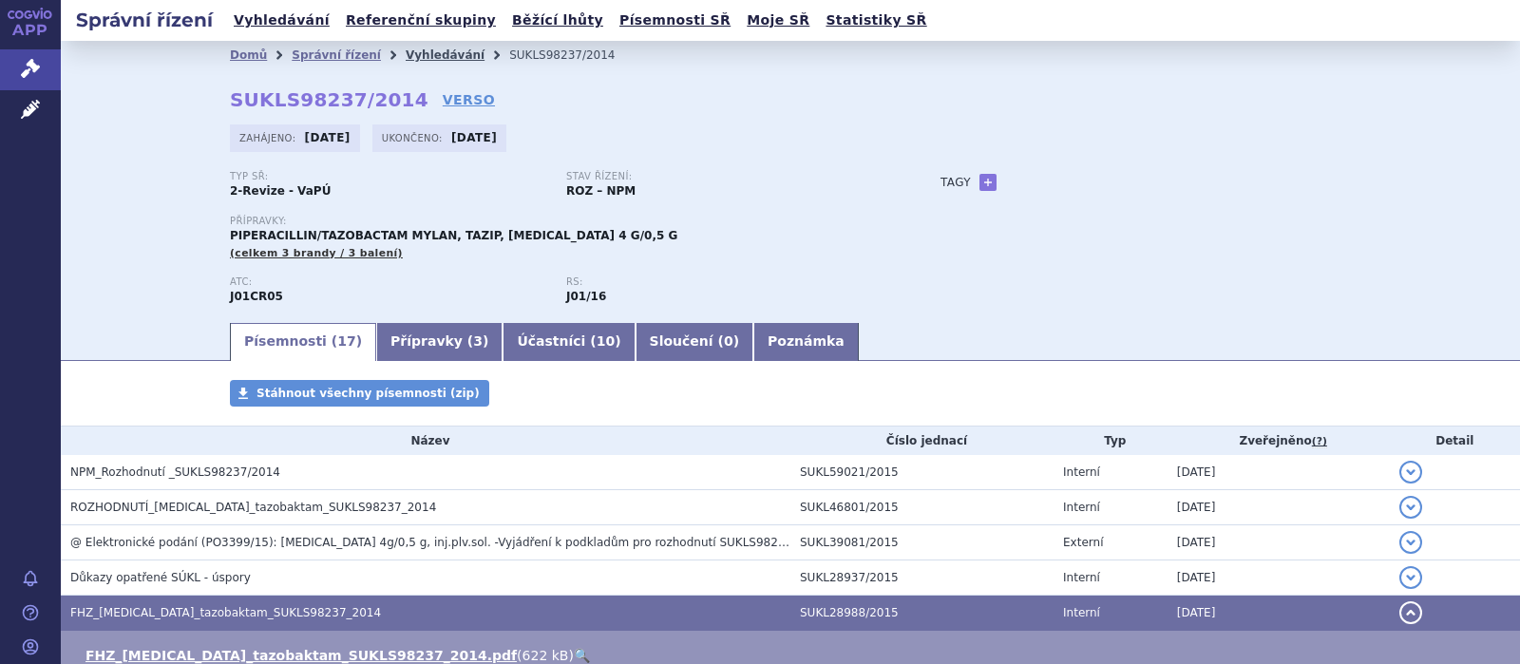
click at [412, 51] on link "Vyhledávání" at bounding box center [445, 54] width 79 height 13
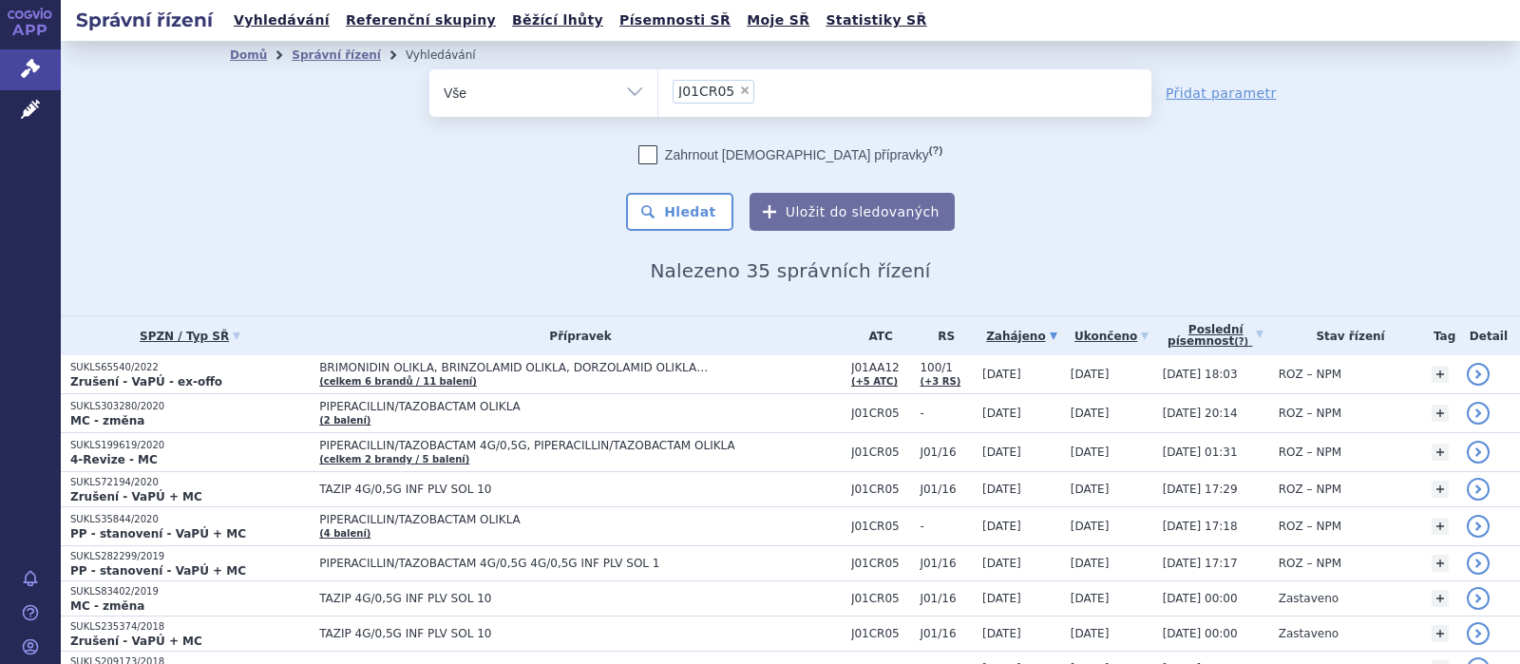
click at [739, 91] on span "×" at bounding box center [744, 90] width 11 height 11
click at [658, 91] on select "J01CR05" at bounding box center [657, 91] width 1 height 47
select select
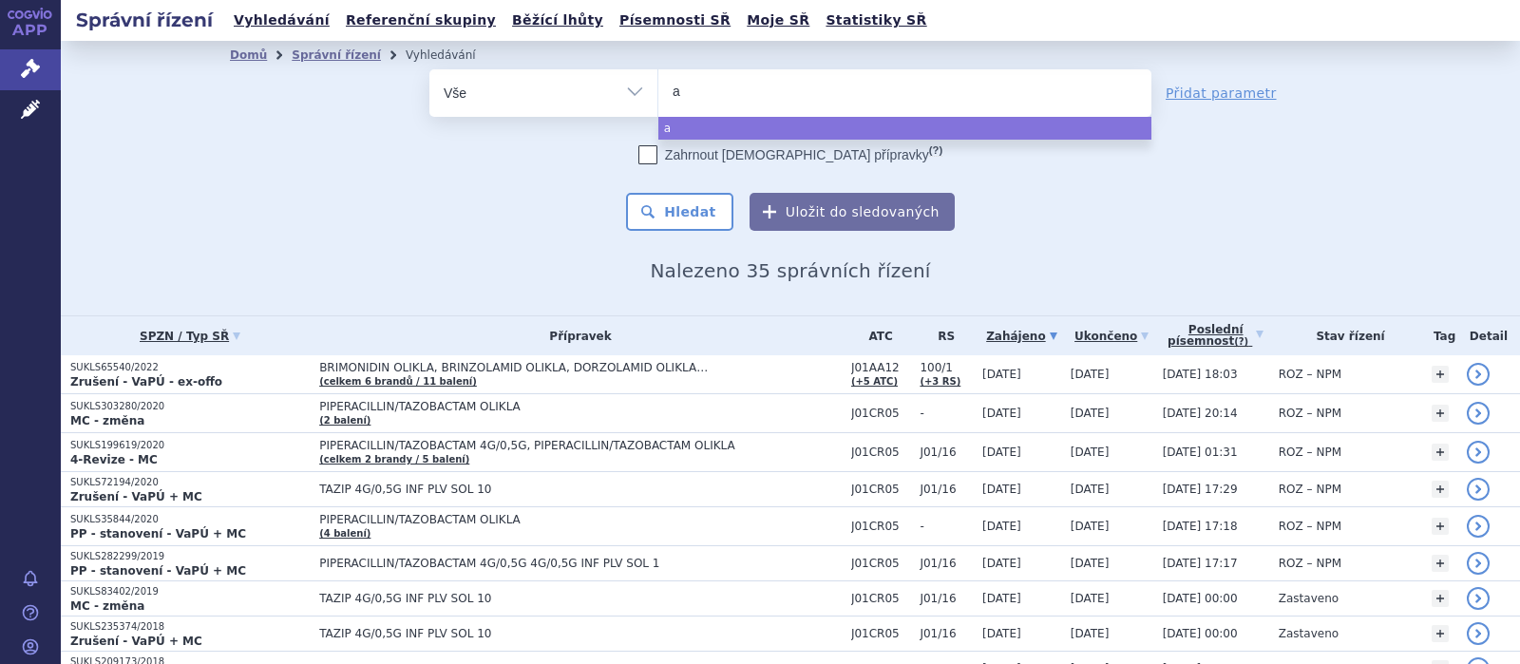
type input "an"
type input "and"
type input "andr"
type input "andro"
type input "androg"
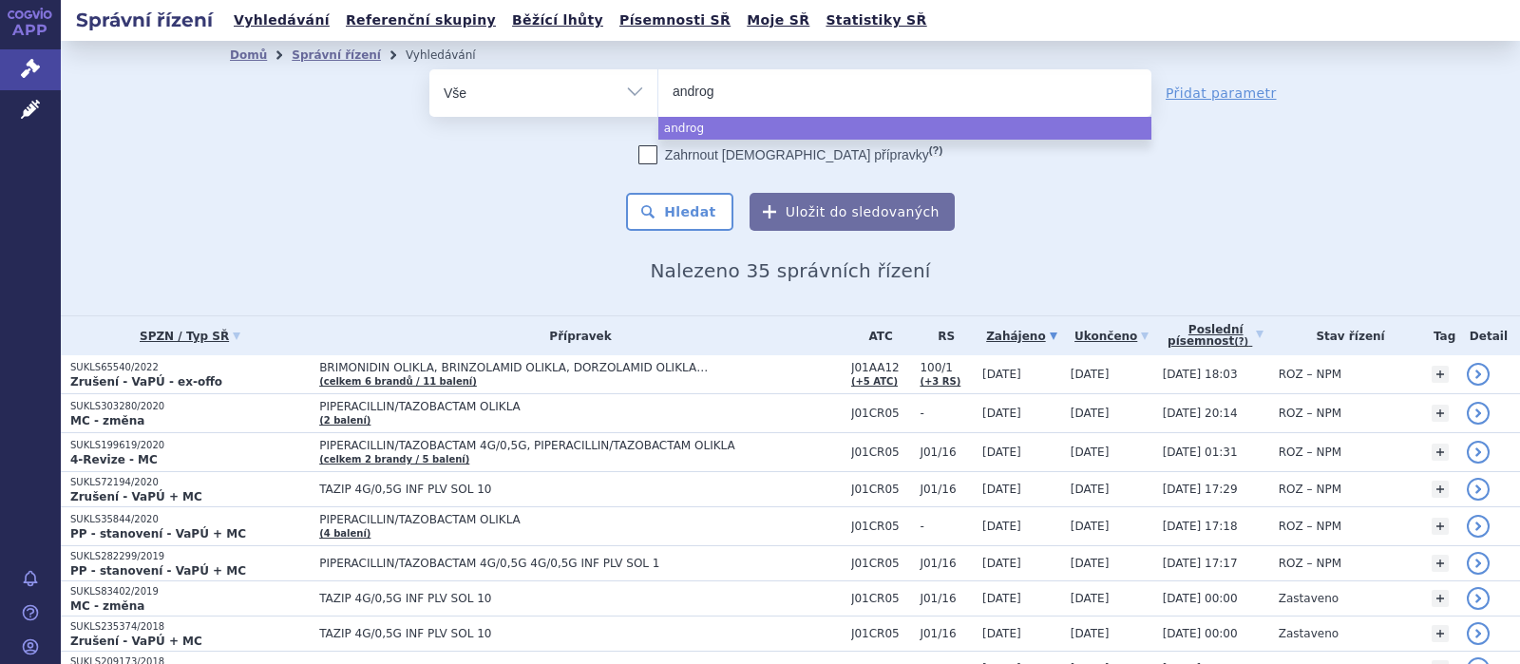
type input "androge"
type input "androgel"
select select "androgel"
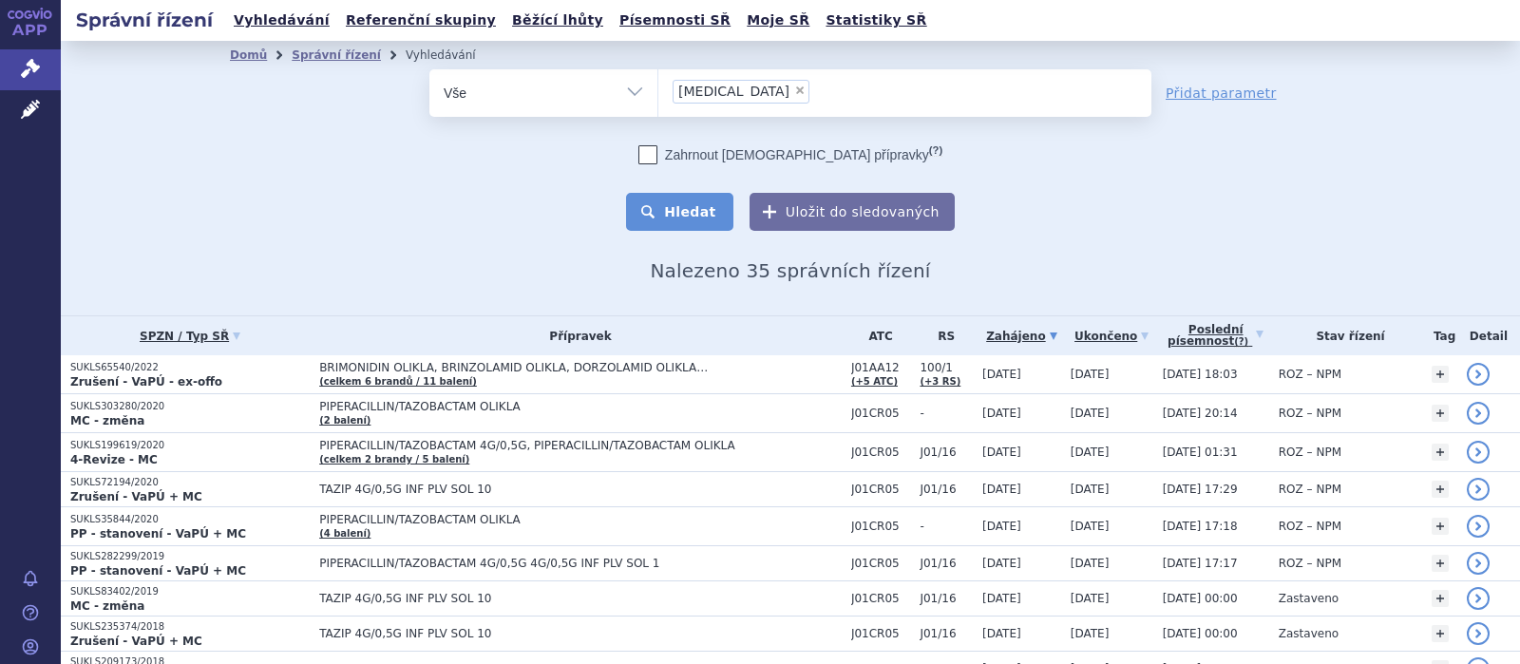
click at [691, 204] on button "Hledat" at bounding box center [679, 212] width 107 height 38
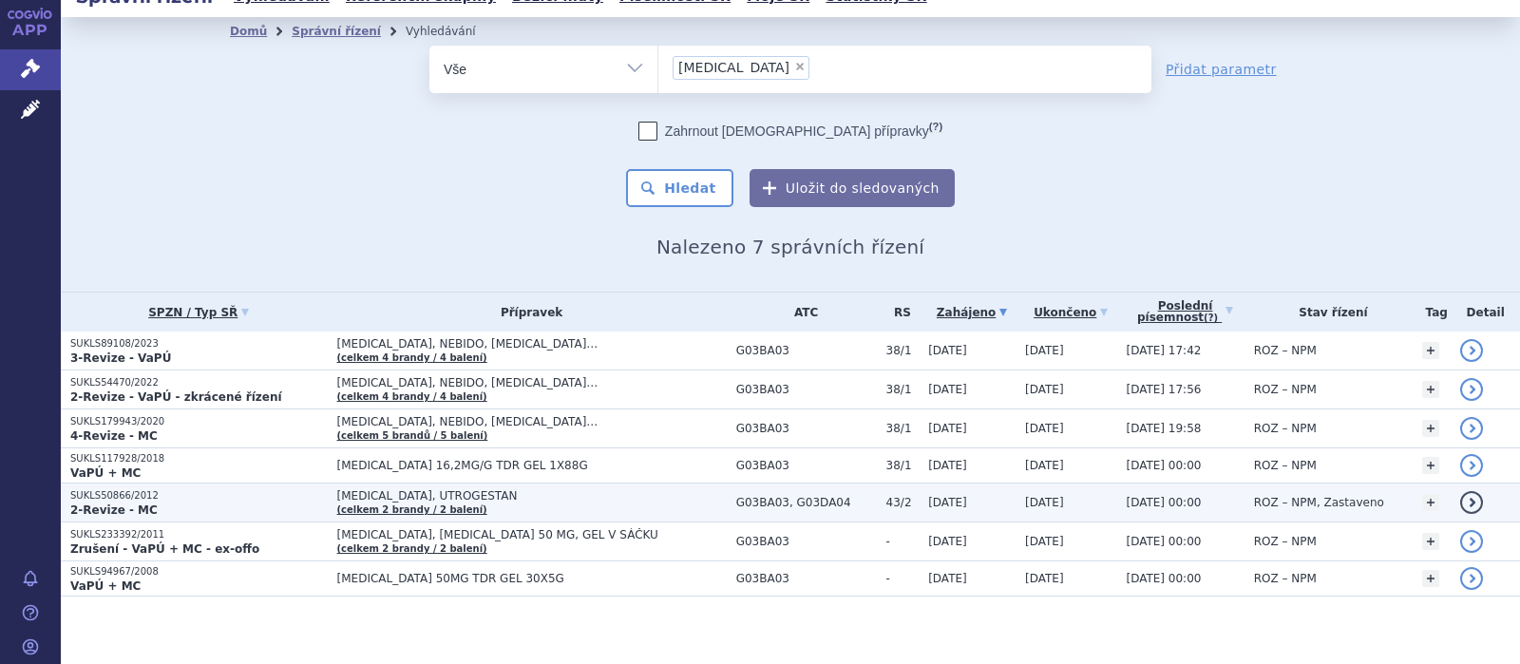
scroll to position [30, 0]
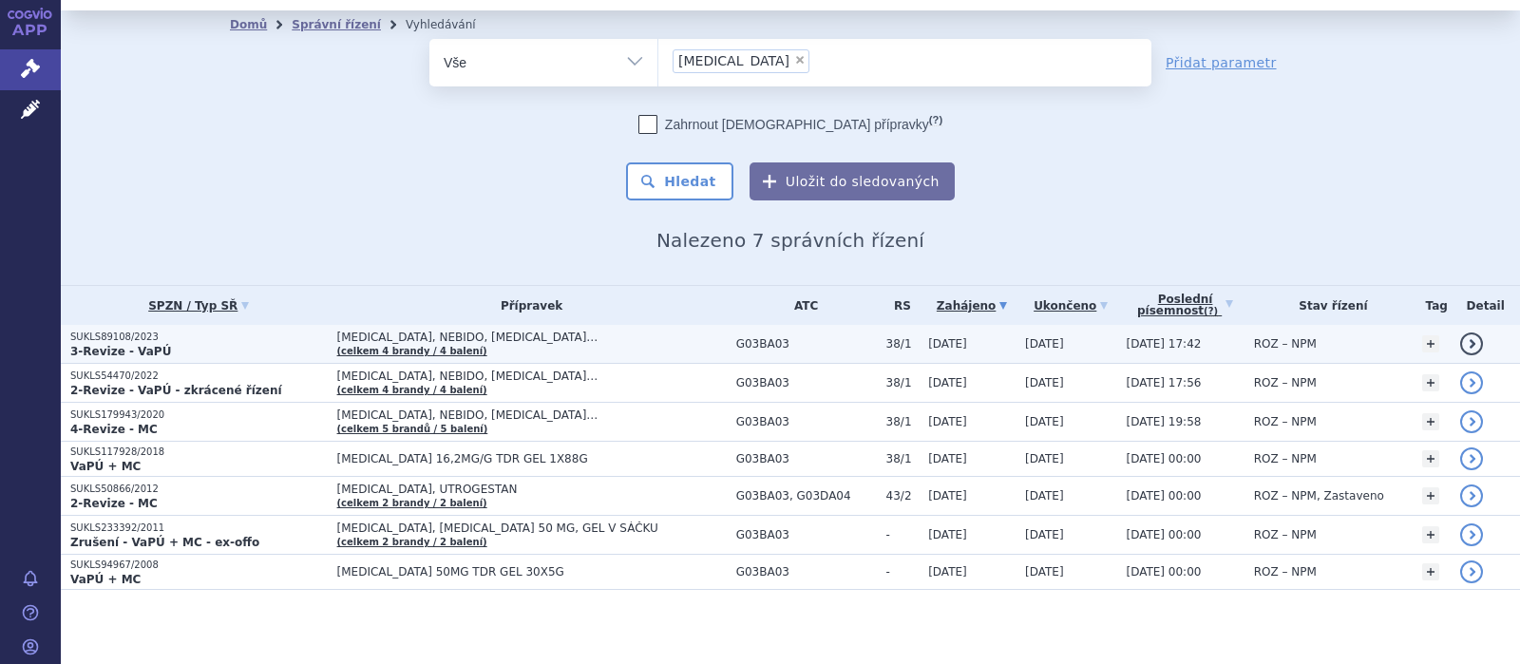
click at [429, 335] on span "[MEDICAL_DATA], NEBIDO, [MEDICAL_DATA]…" at bounding box center [531, 337] width 389 height 13
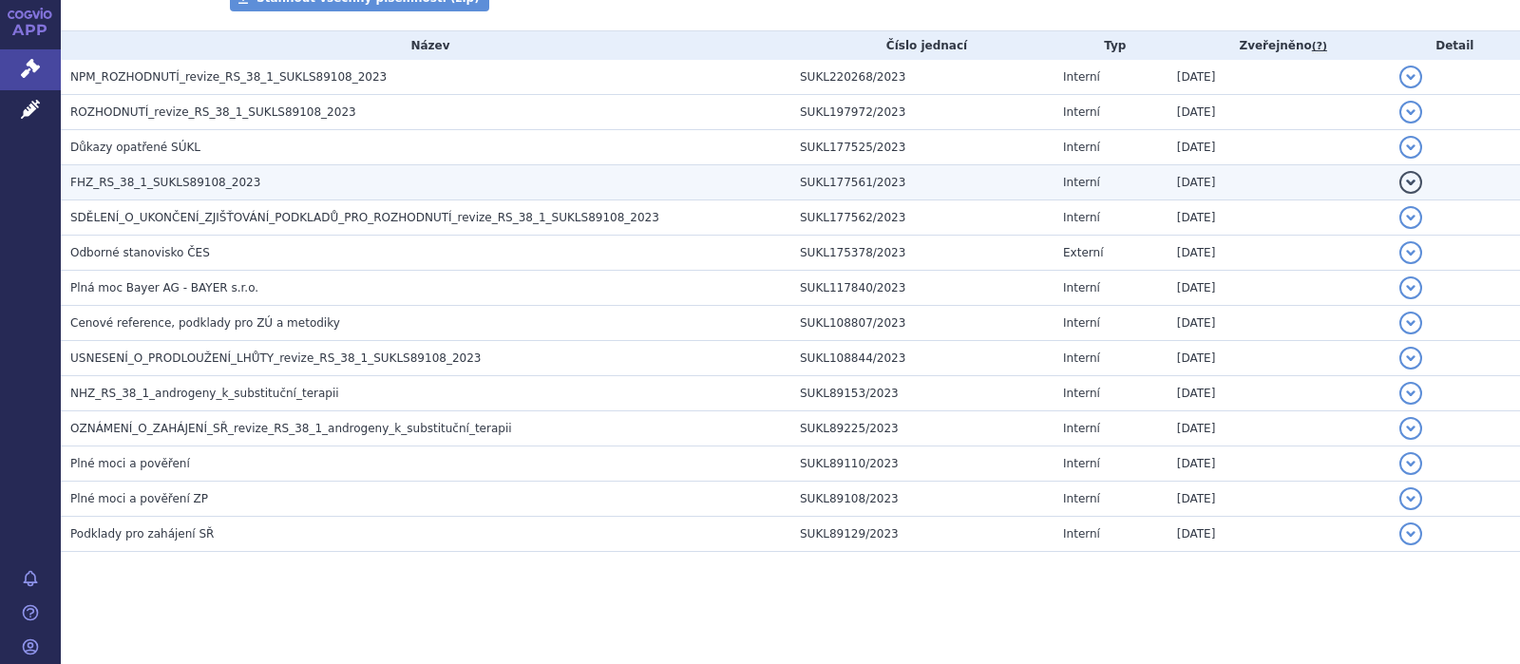
click at [161, 188] on span "FHZ_RS_38_1_SUKLS89108_2023" at bounding box center [165, 182] width 190 height 13
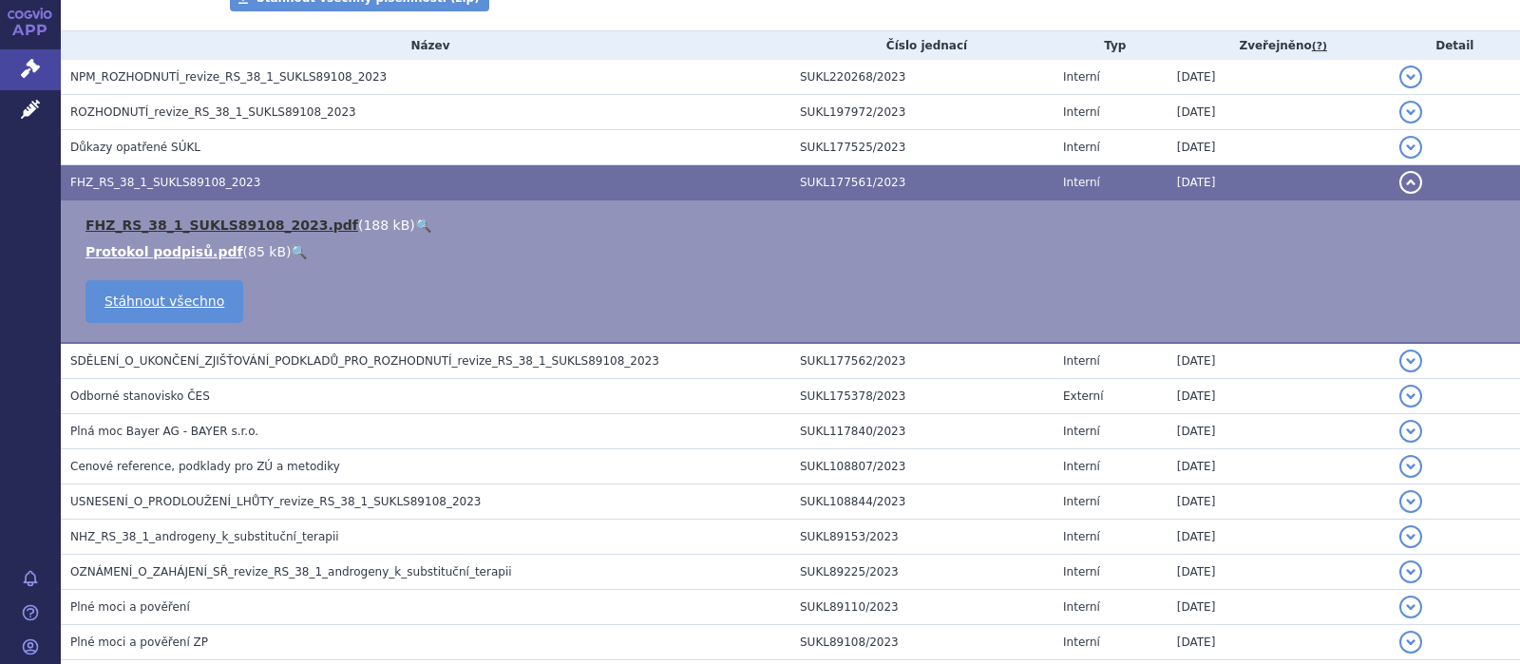
click at [165, 225] on link "FHZ_RS_38_1_SUKLS89108_2023.pdf" at bounding box center [221, 225] width 273 height 15
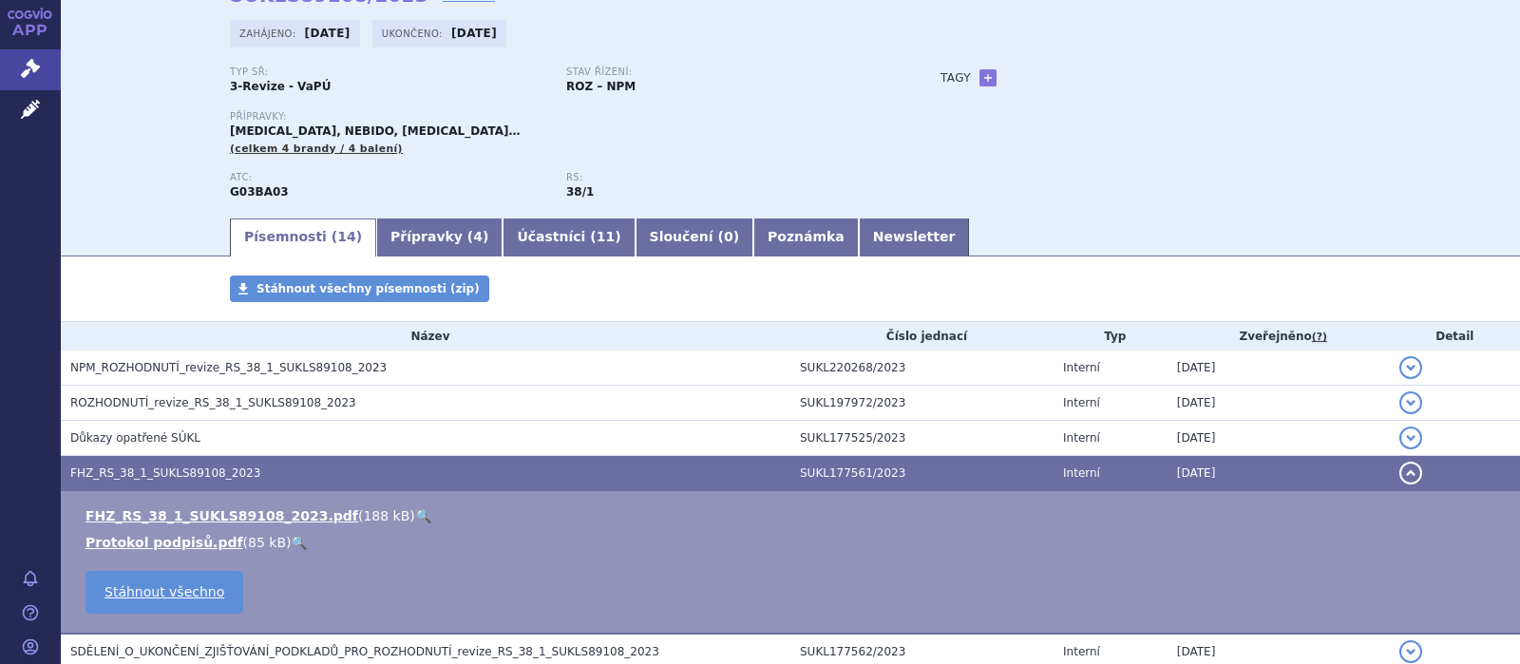
scroll to position [0, 0]
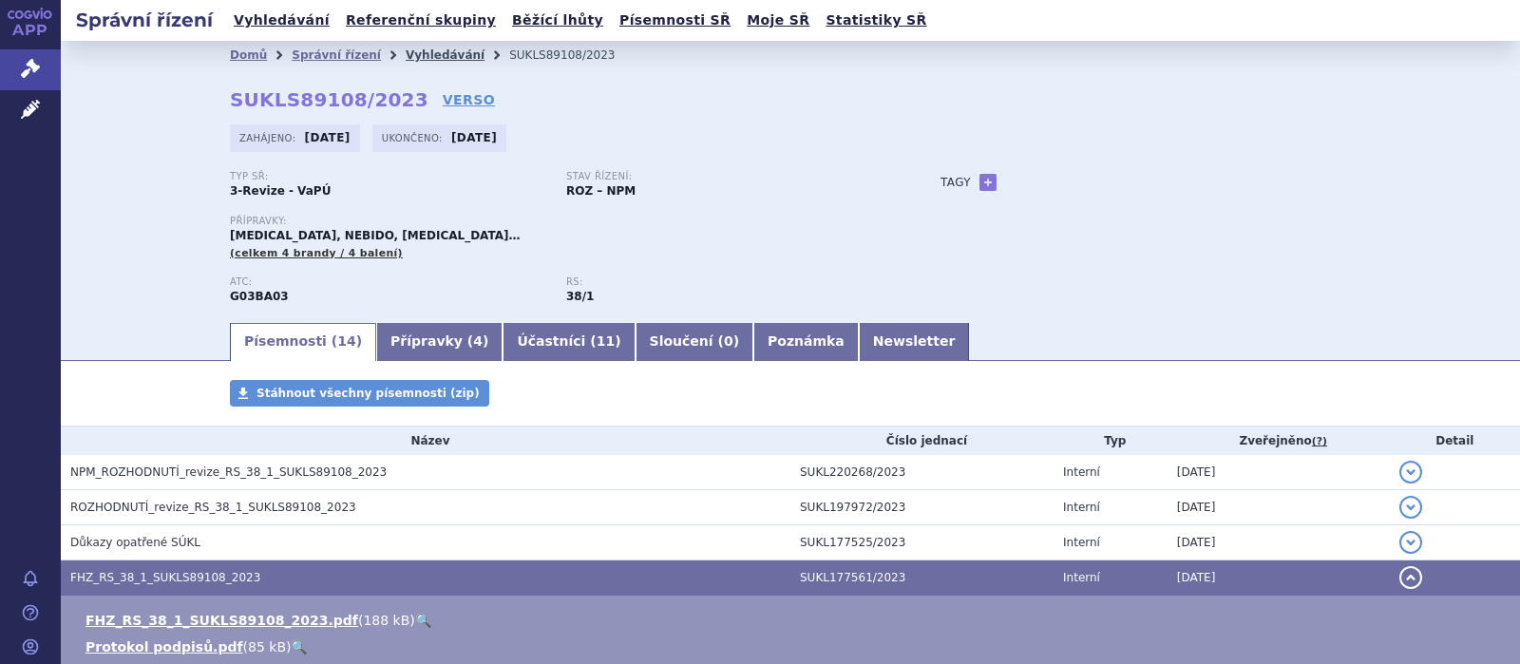
click at [406, 52] on link "Vyhledávání" at bounding box center [445, 54] width 79 height 13
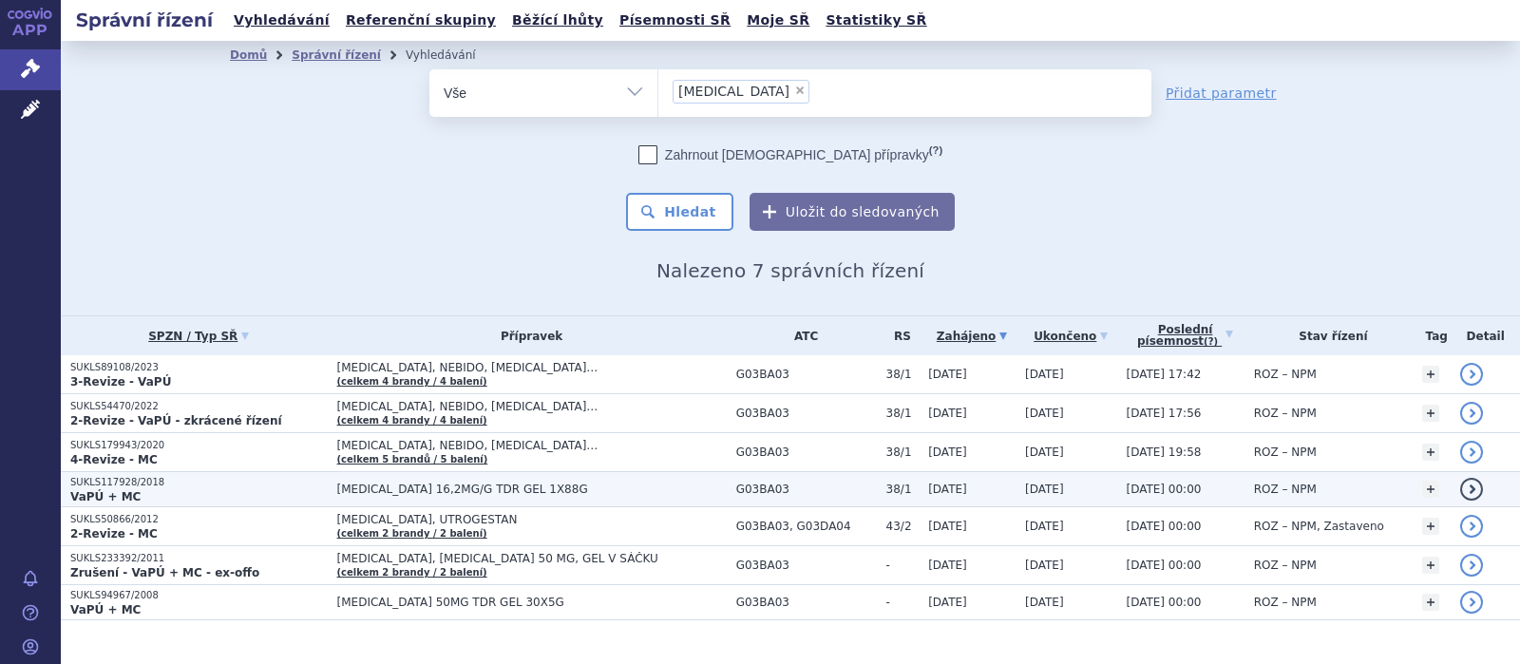
scroll to position [30, 0]
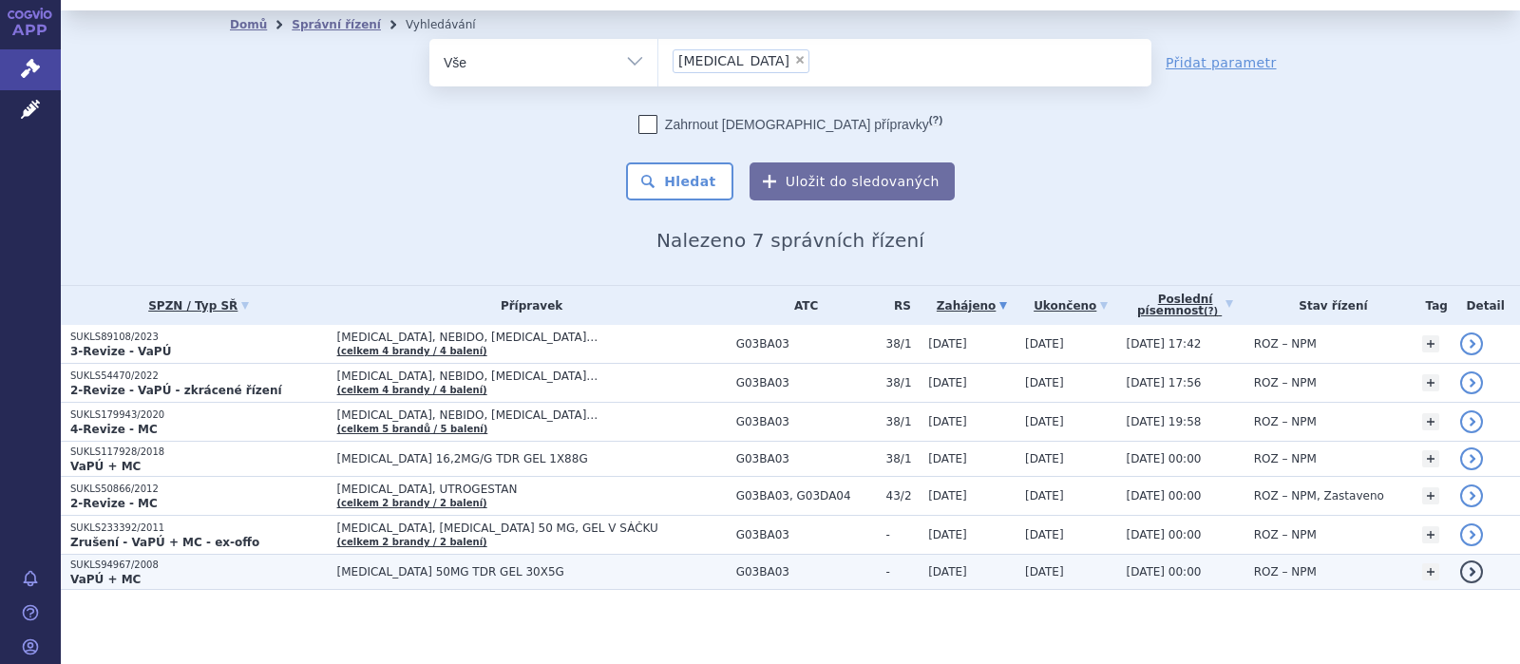
click at [426, 568] on span "[MEDICAL_DATA] 50MG TDR GEL 30X5G" at bounding box center [531, 571] width 389 height 13
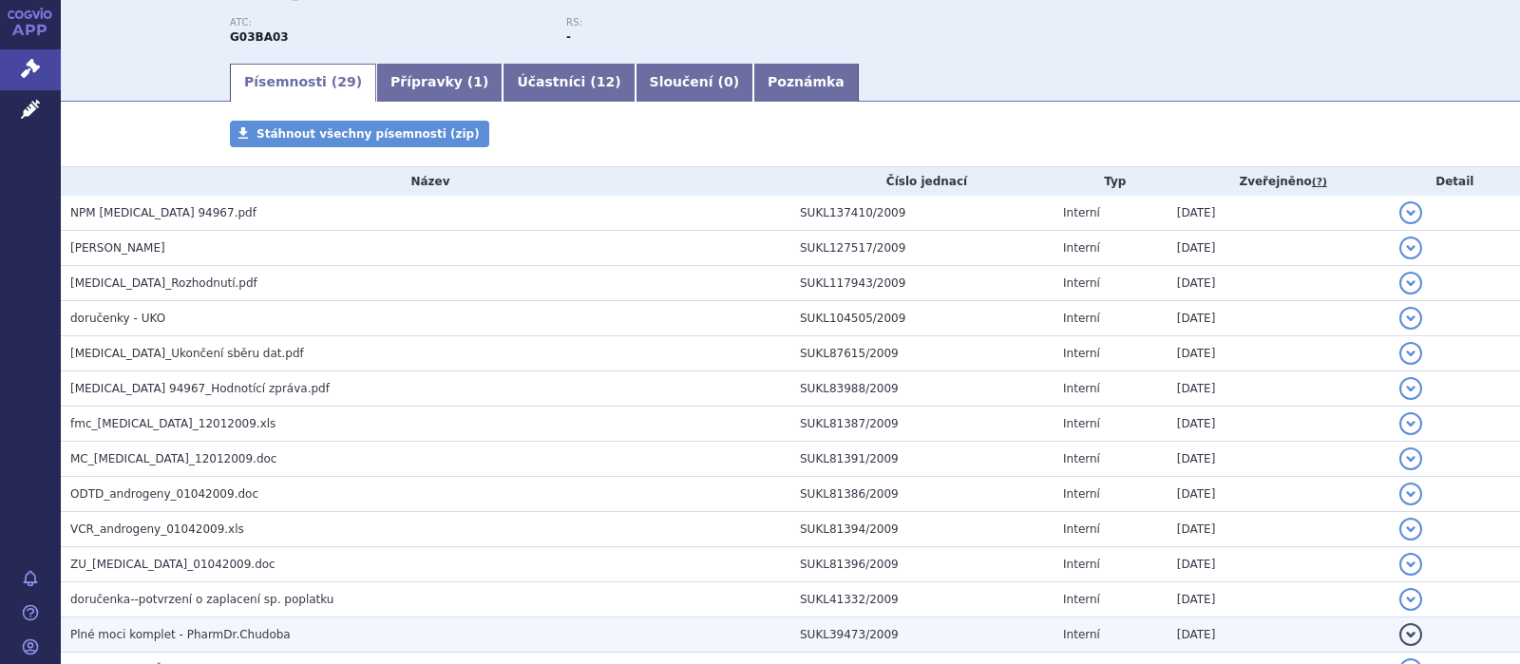
scroll to position [494, 0]
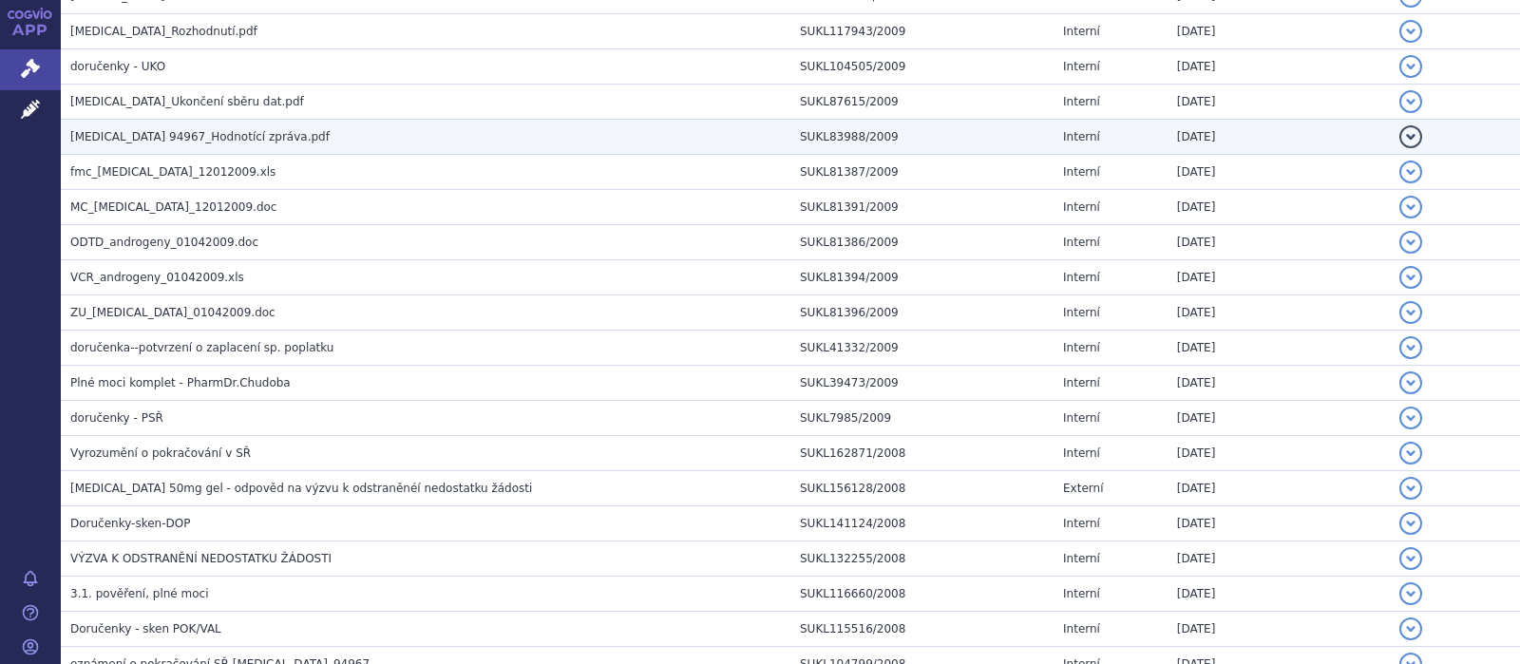
click at [176, 139] on span "[MEDICAL_DATA] 94967_Hodnotící zpráva.pdf" at bounding box center [199, 136] width 259 height 13
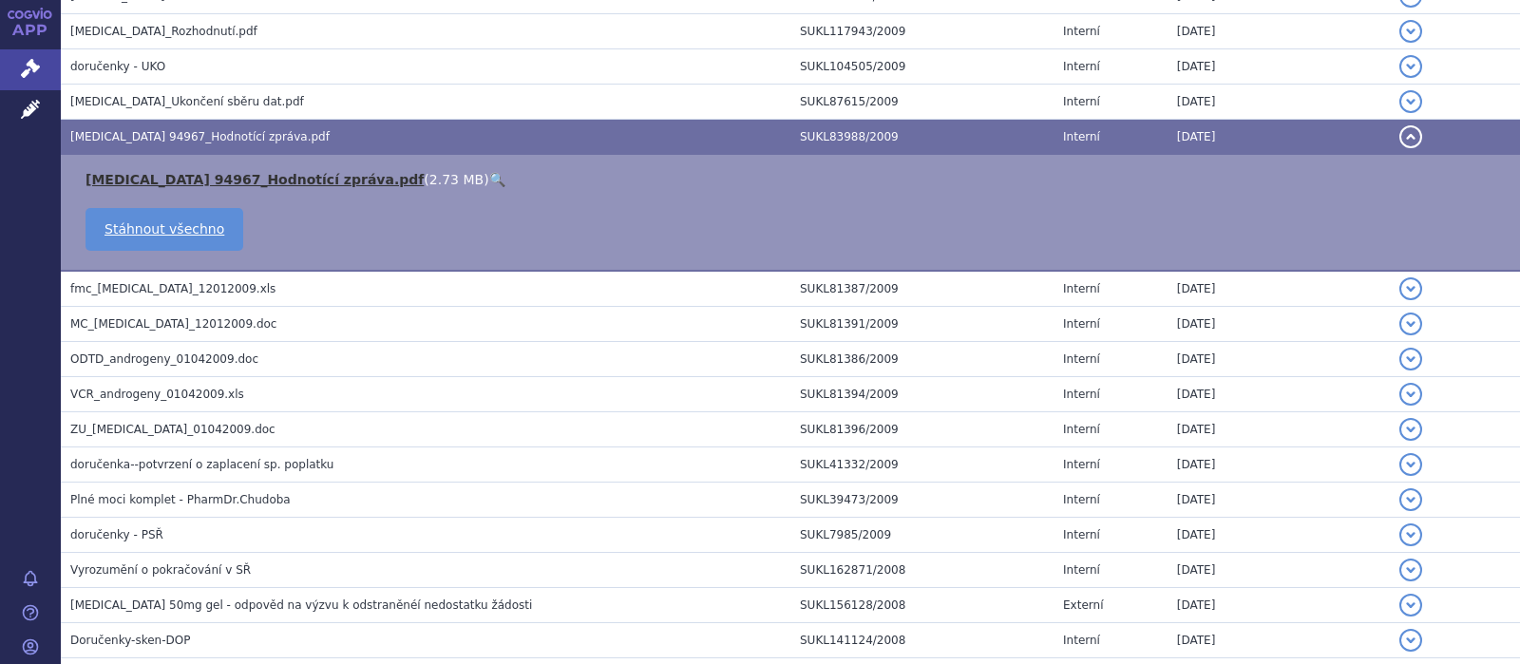
click at [217, 180] on link "[MEDICAL_DATA] 94967_Hodnotící zpráva.pdf" at bounding box center [254, 179] width 338 height 15
